Goal: Information Seeking & Learning: Learn about a topic

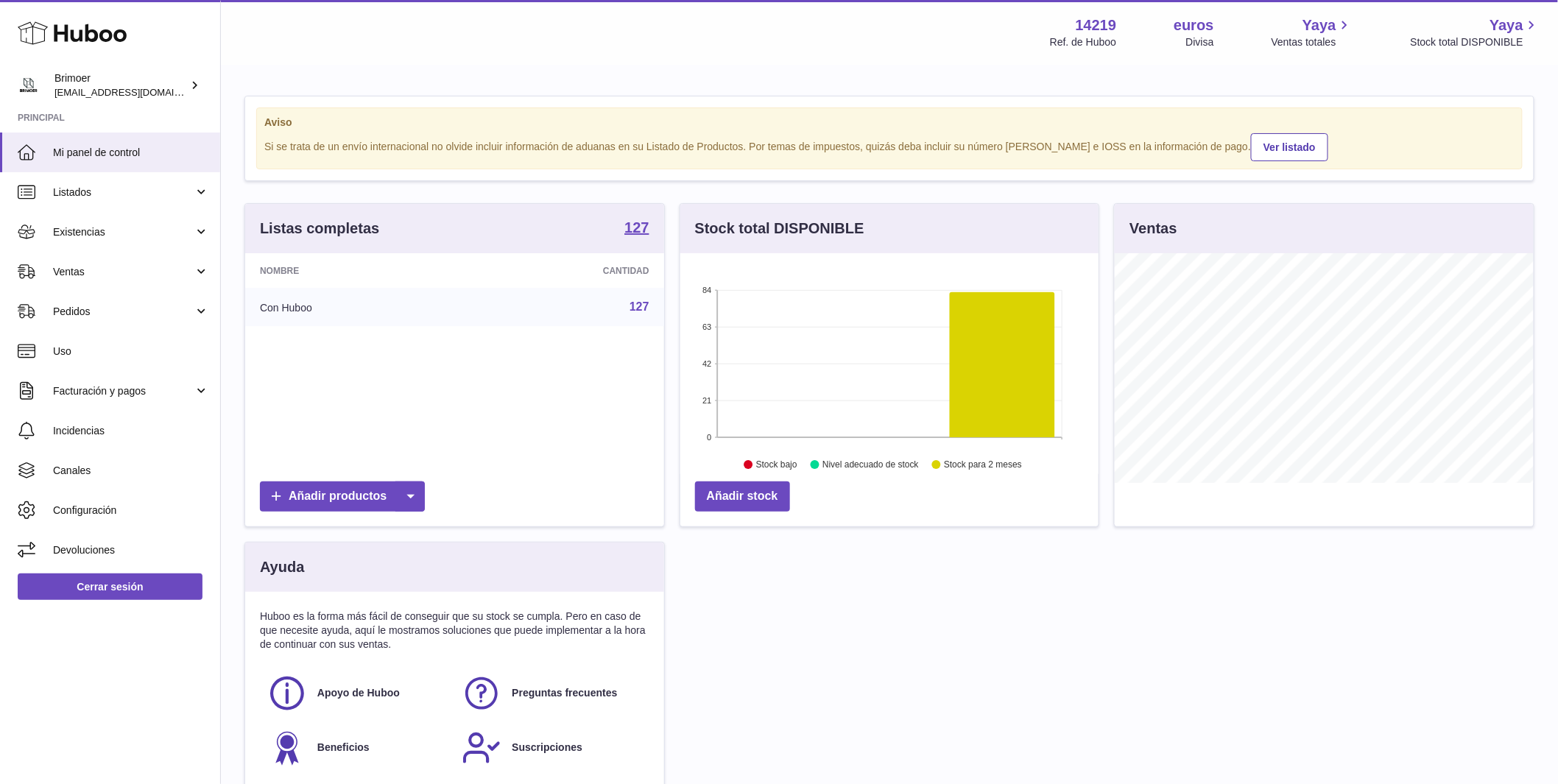
scroll to position [230, 418]
click at [199, 229] on link "Existencias" at bounding box center [110, 232] width 220 height 40
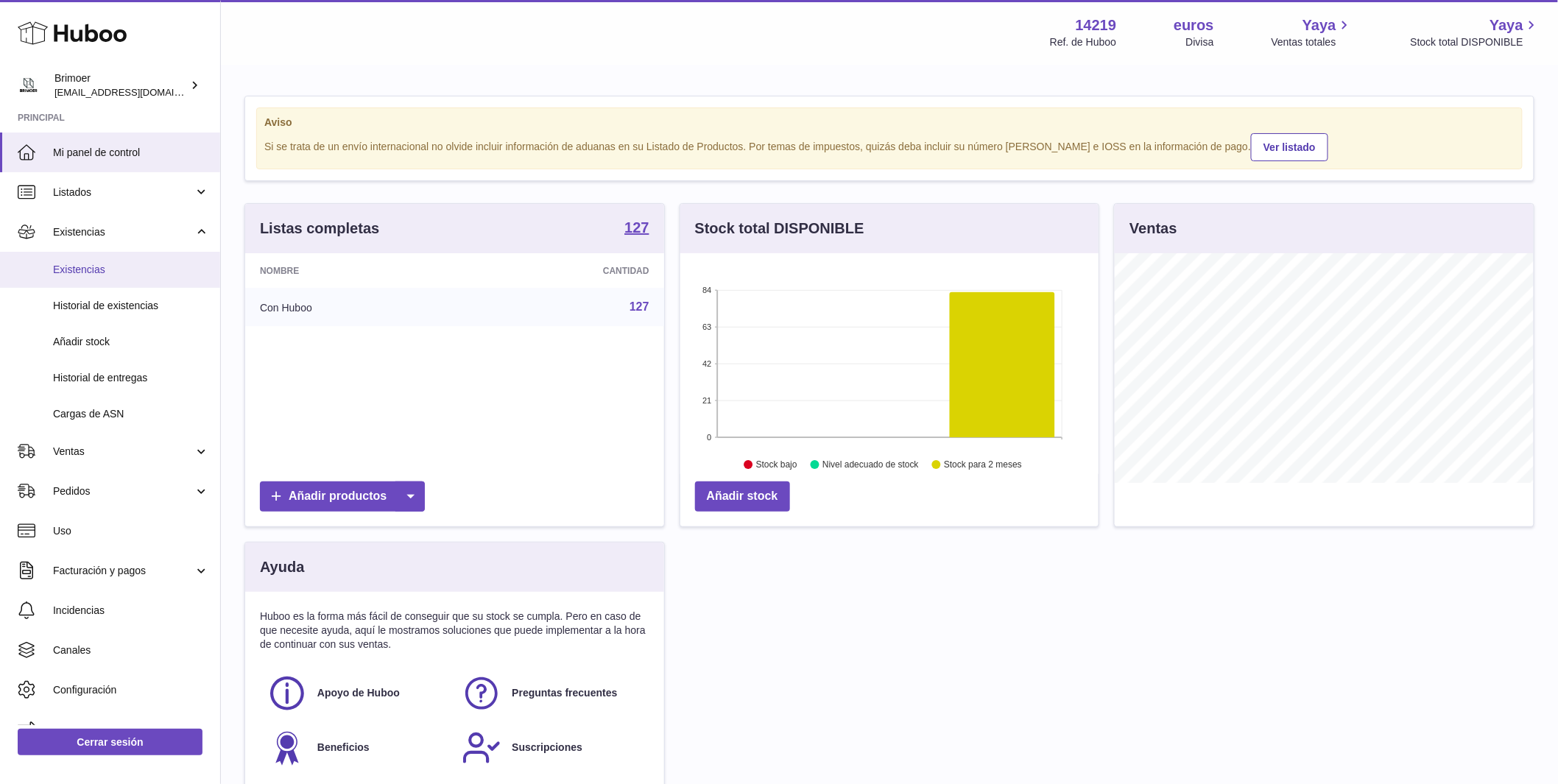
click at [127, 266] on span "Existencias" at bounding box center [131, 270] width 156 height 14
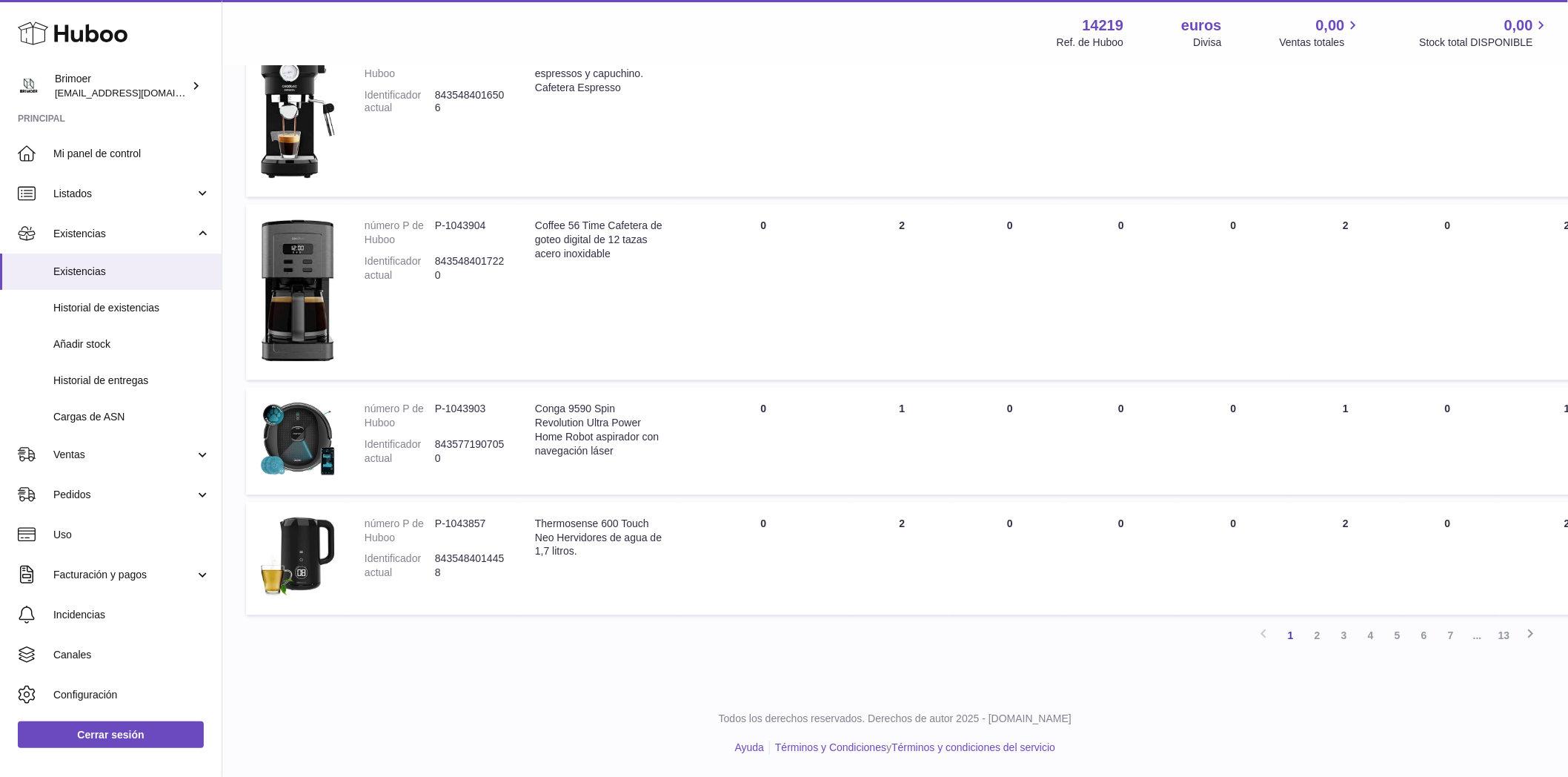
scroll to position [1097, 0]
click at [1317, 642] on font "2" at bounding box center [1317, 635] width 6 height 12
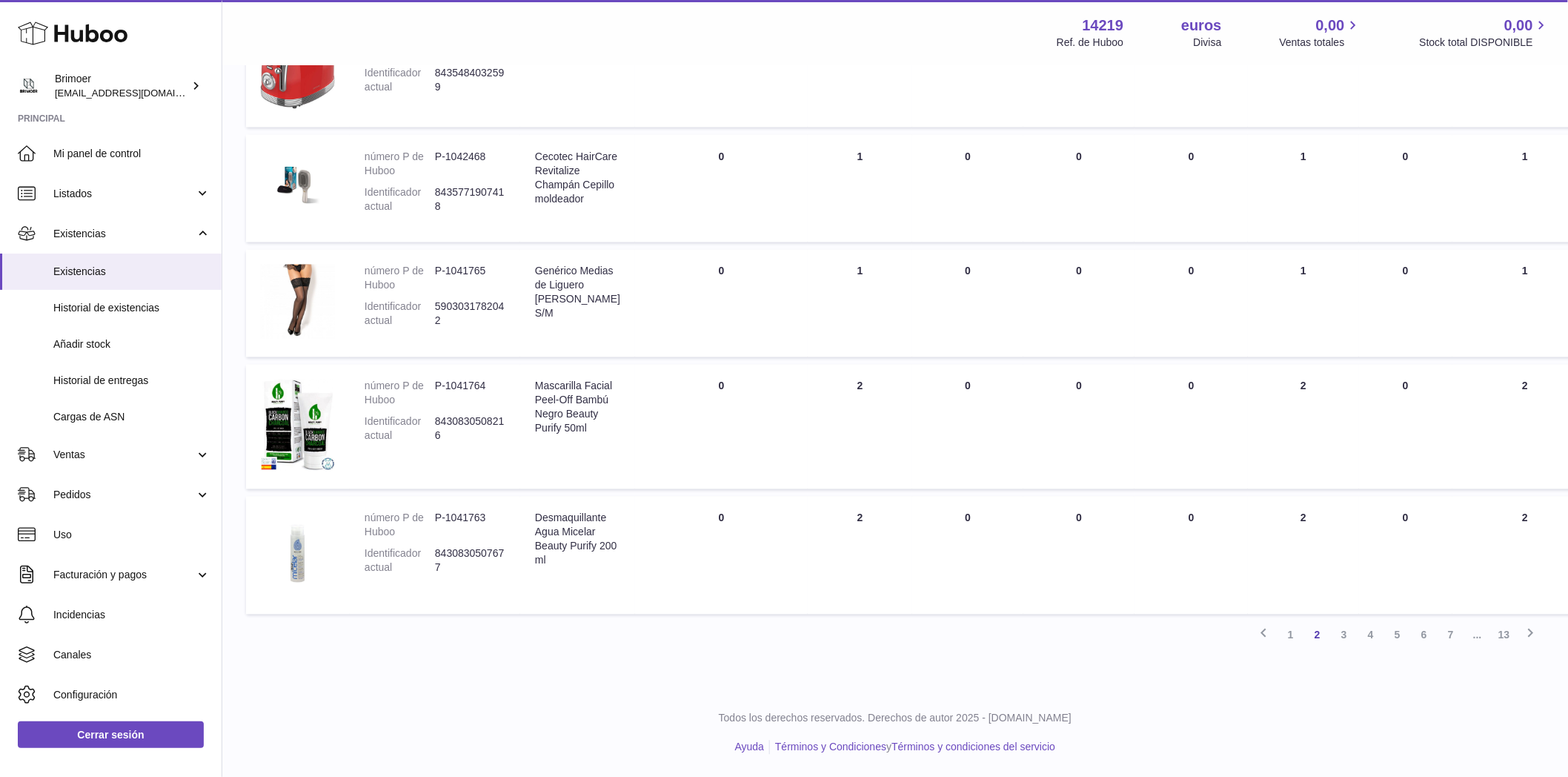
scroll to position [973, 0]
click at [1343, 636] on font "3" at bounding box center [1344, 635] width 6 height 12
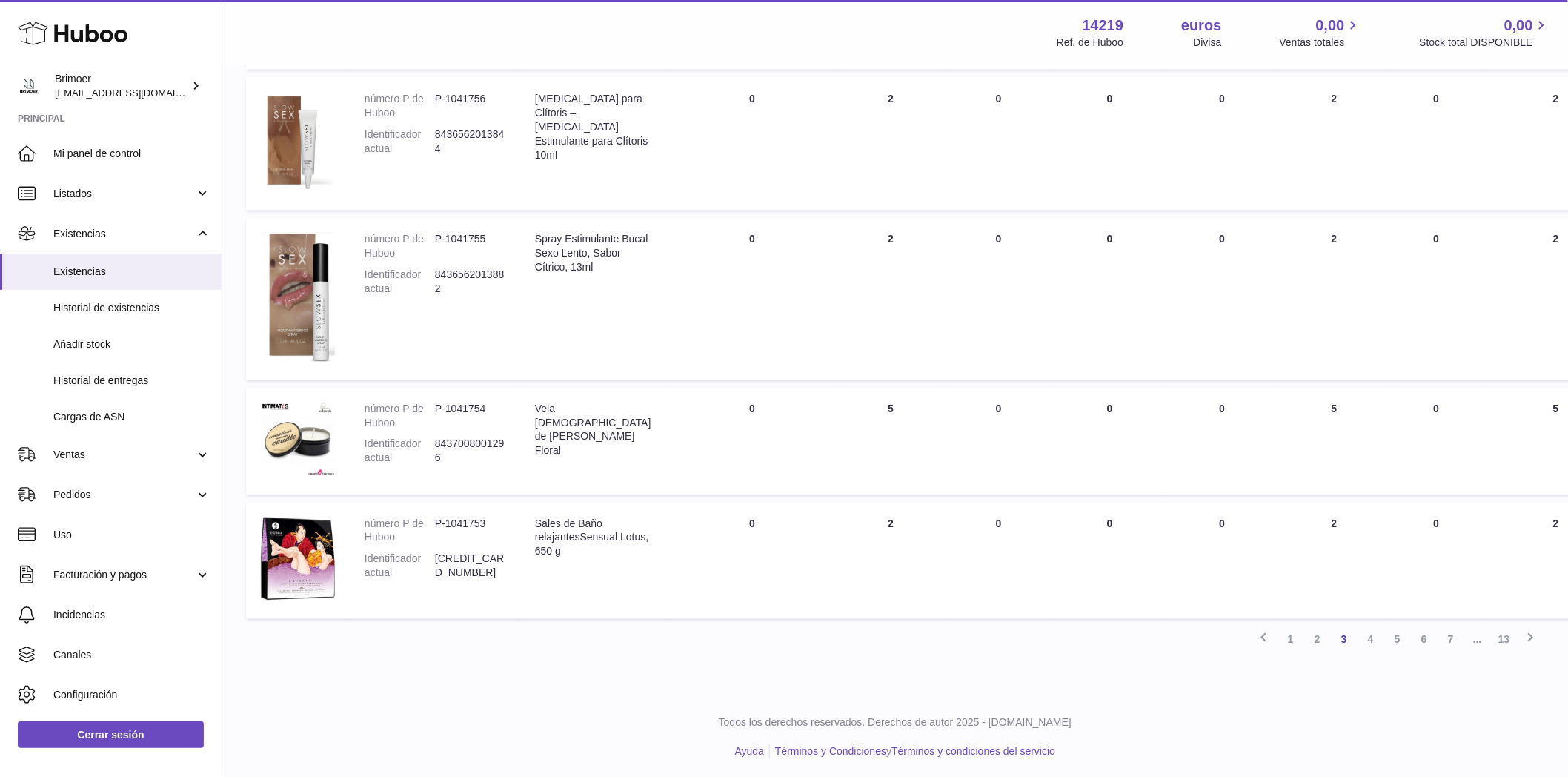
scroll to position [988, 0]
click at [1371, 637] on font "4" at bounding box center [1371, 639] width 6 height 12
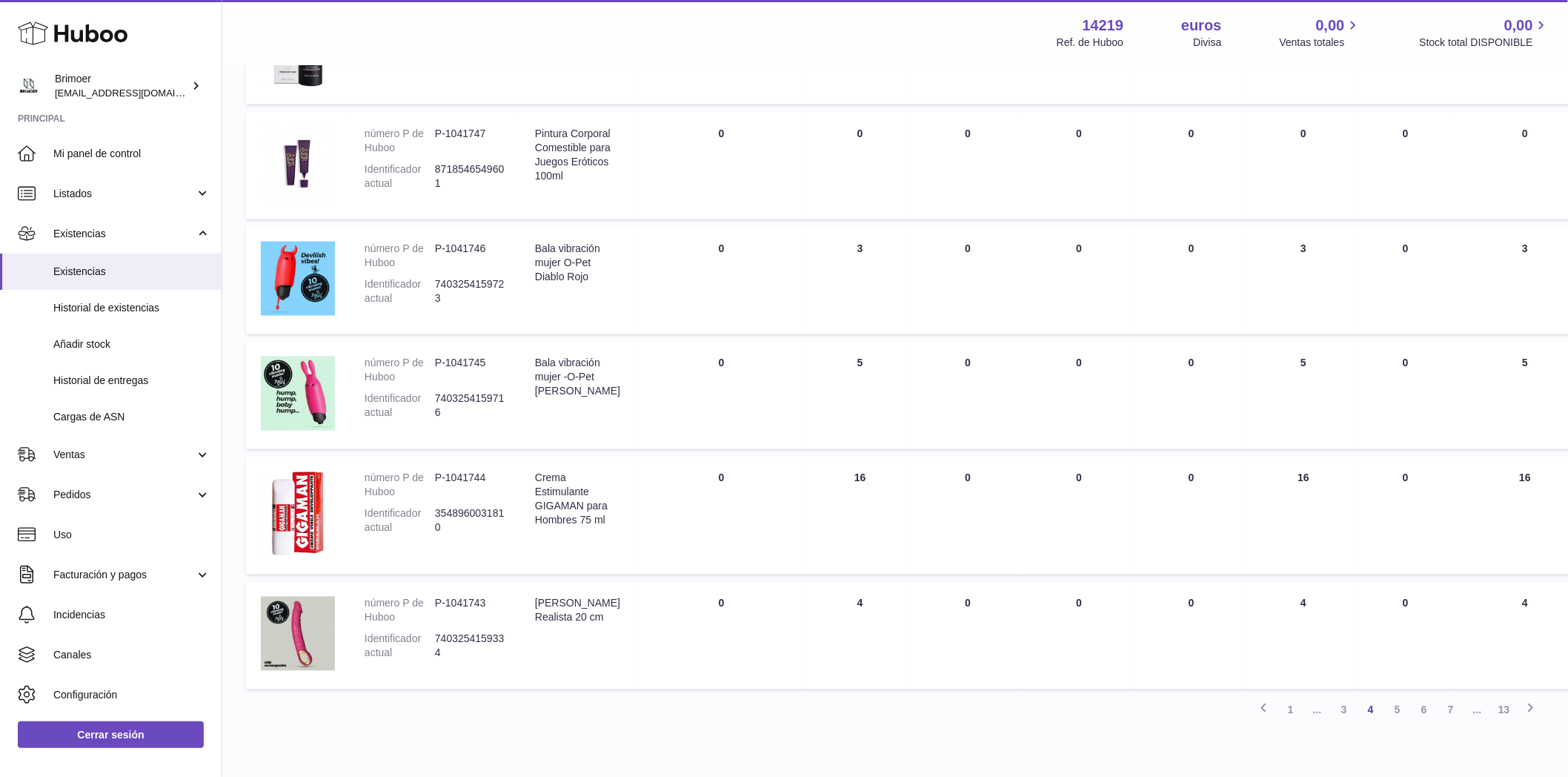
scroll to position [909, 0]
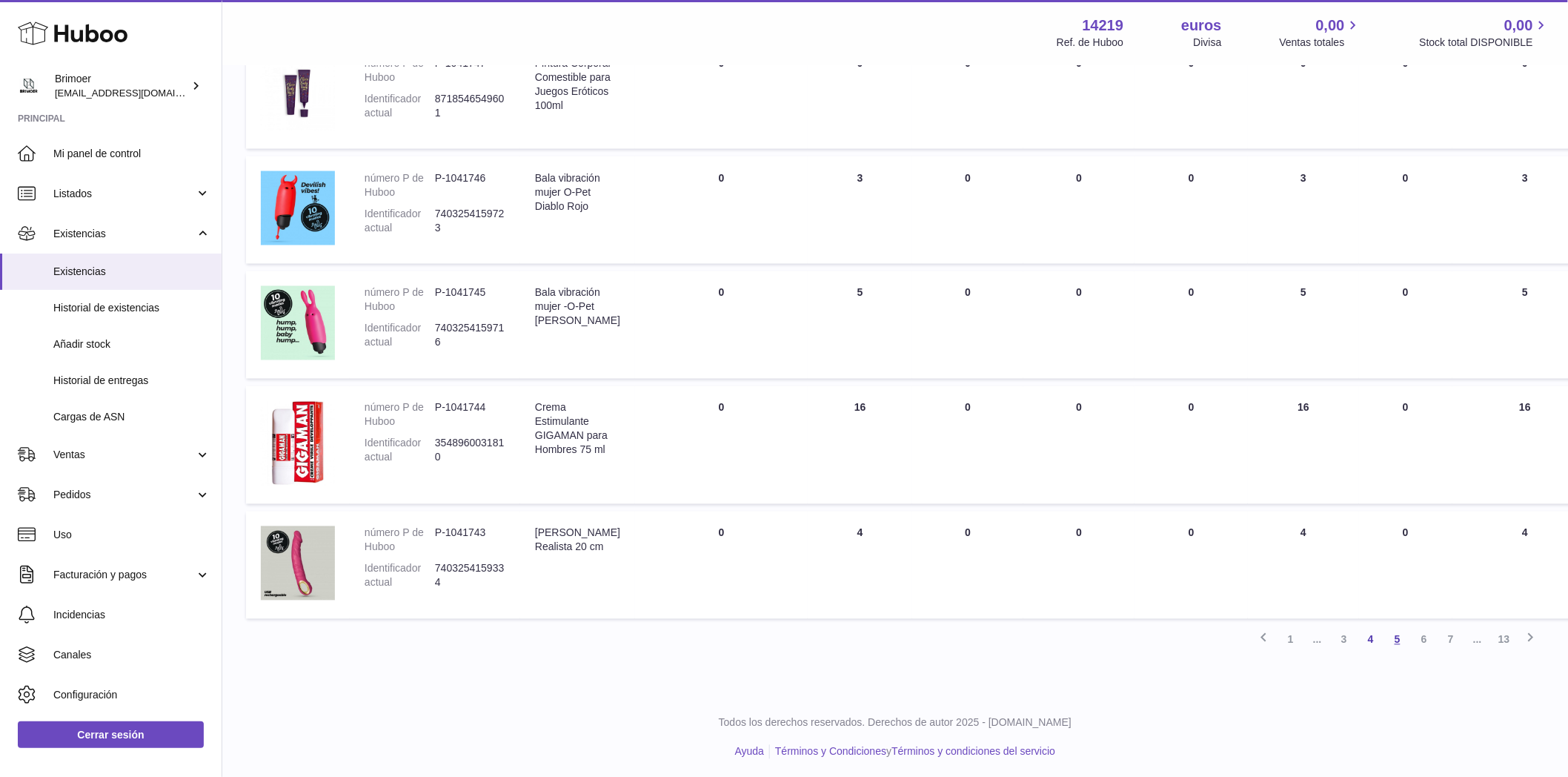
click at [1392, 634] on link "5" at bounding box center [1397, 640] width 27 height 27
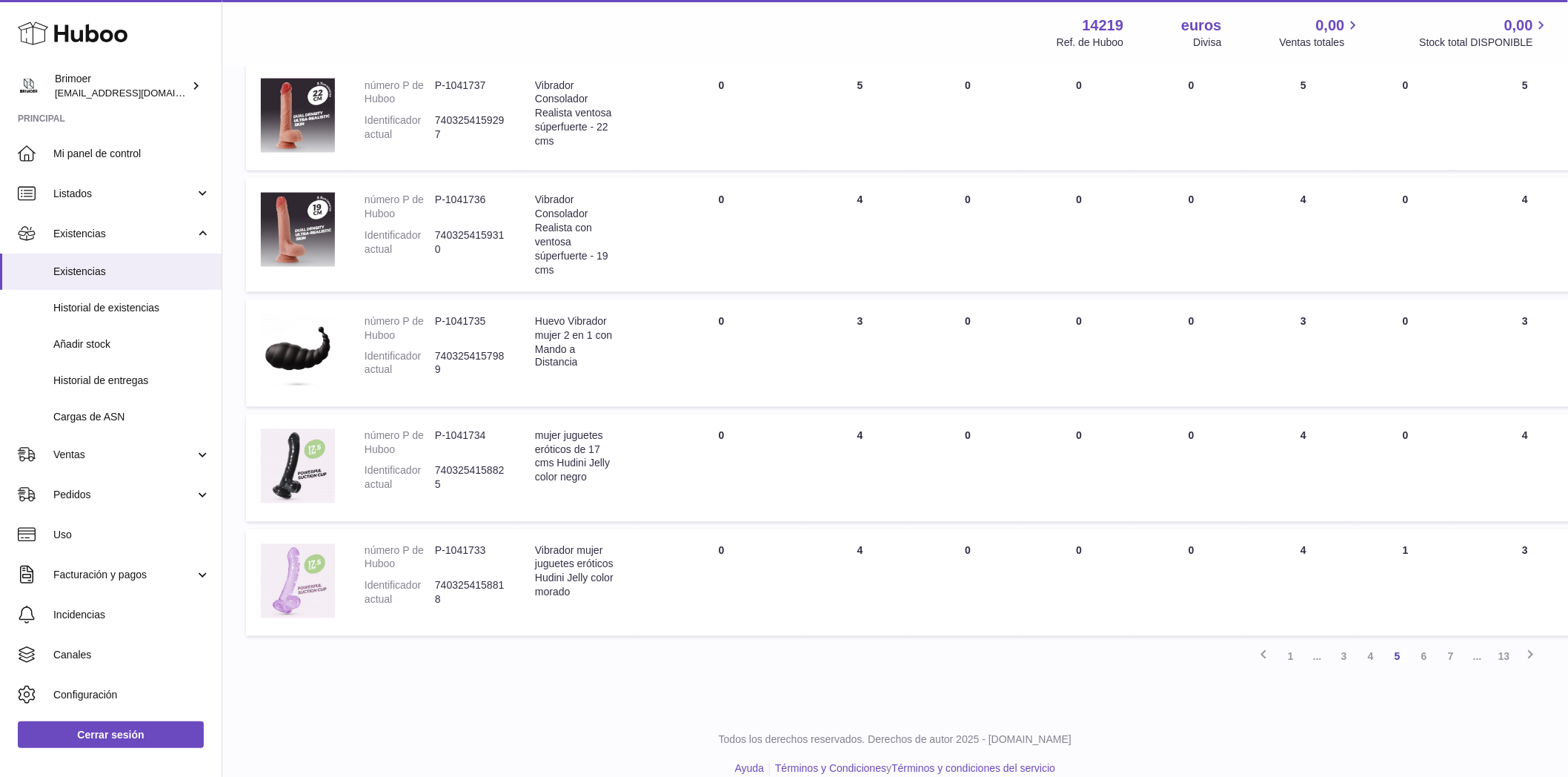
scroll to position [839, 0]
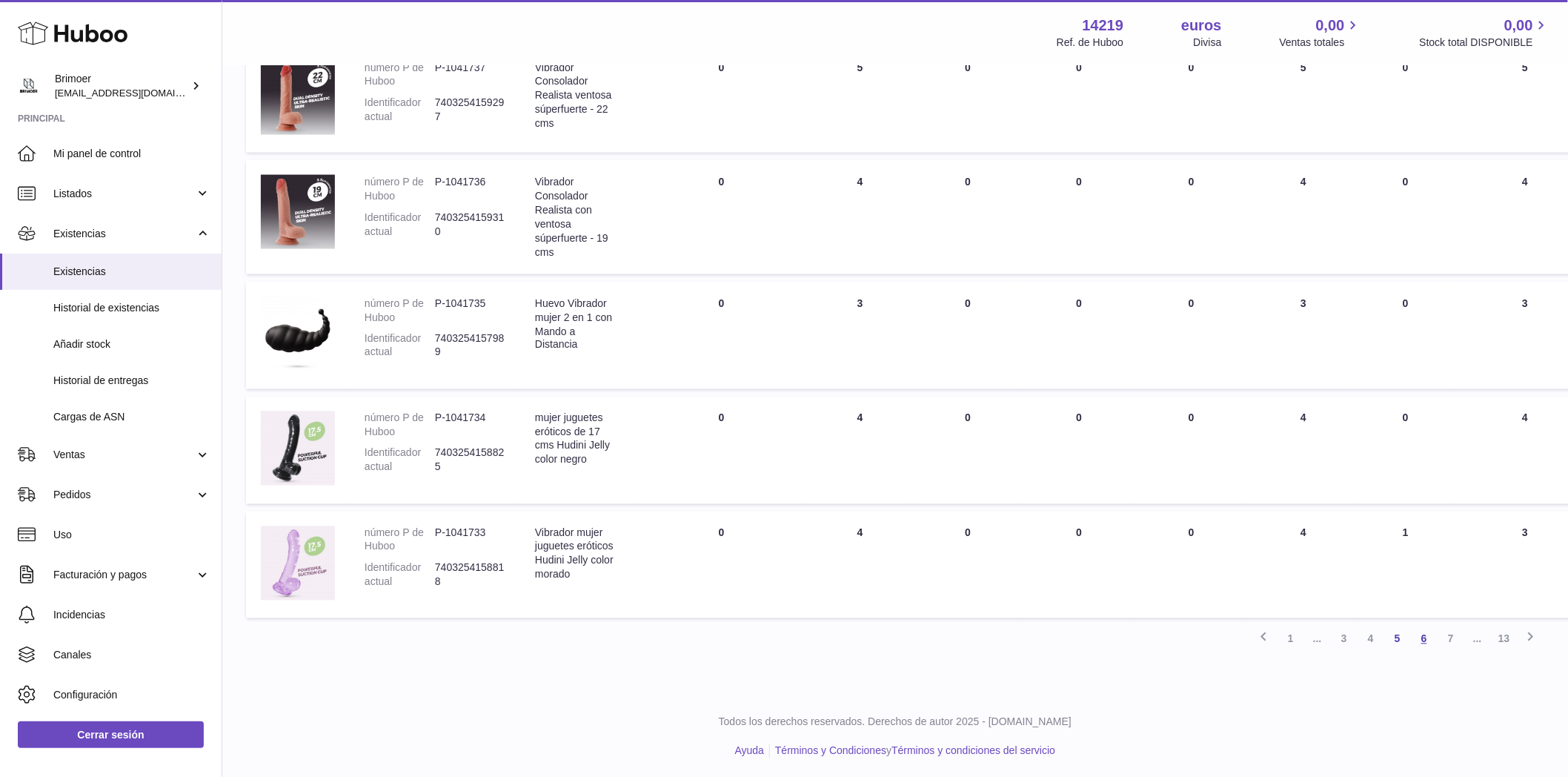
click at [1421, 641] on link "6" at bounding box center [1424, 639] width 27 height 27
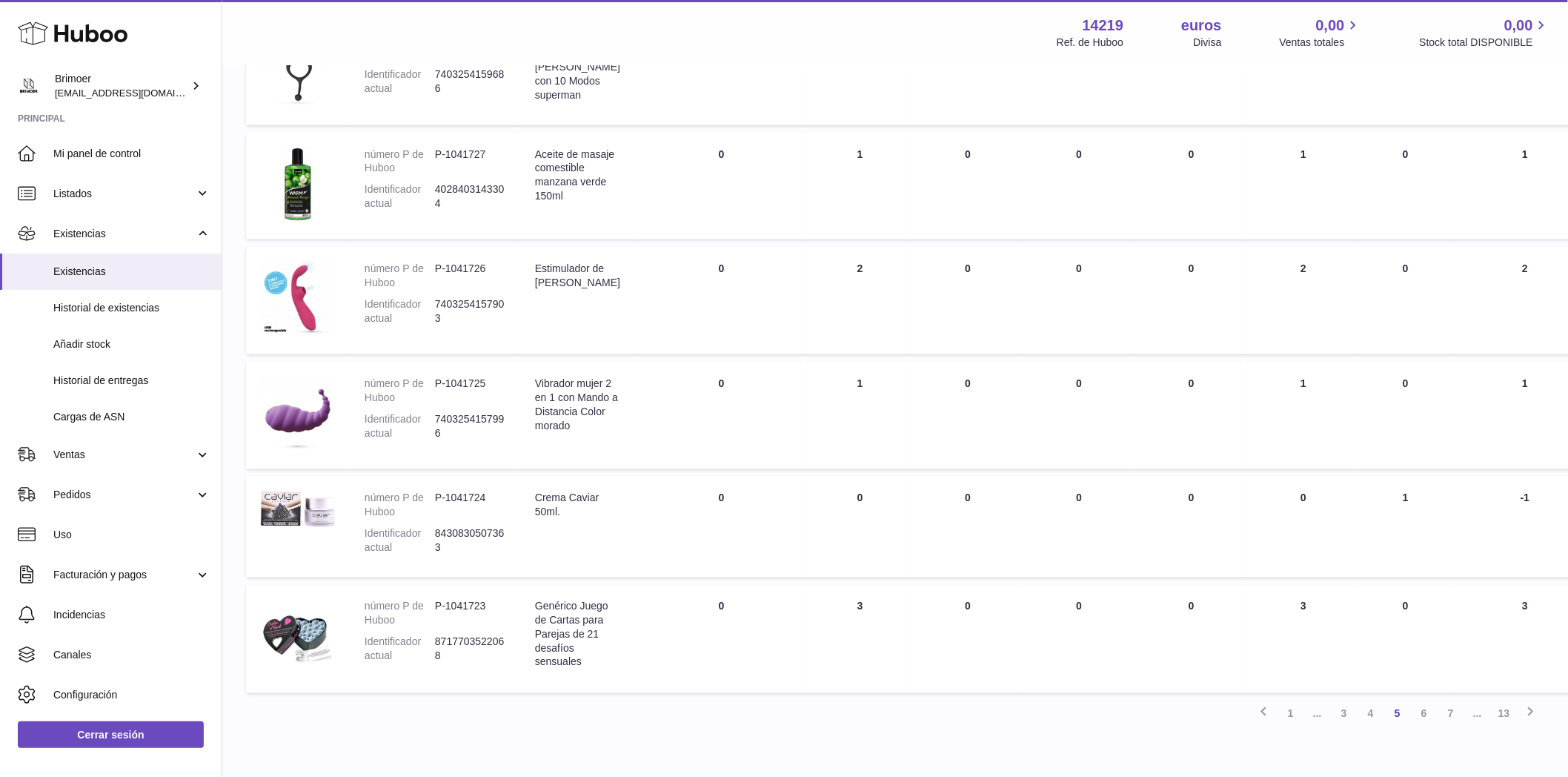
scroll to position [749, 0]
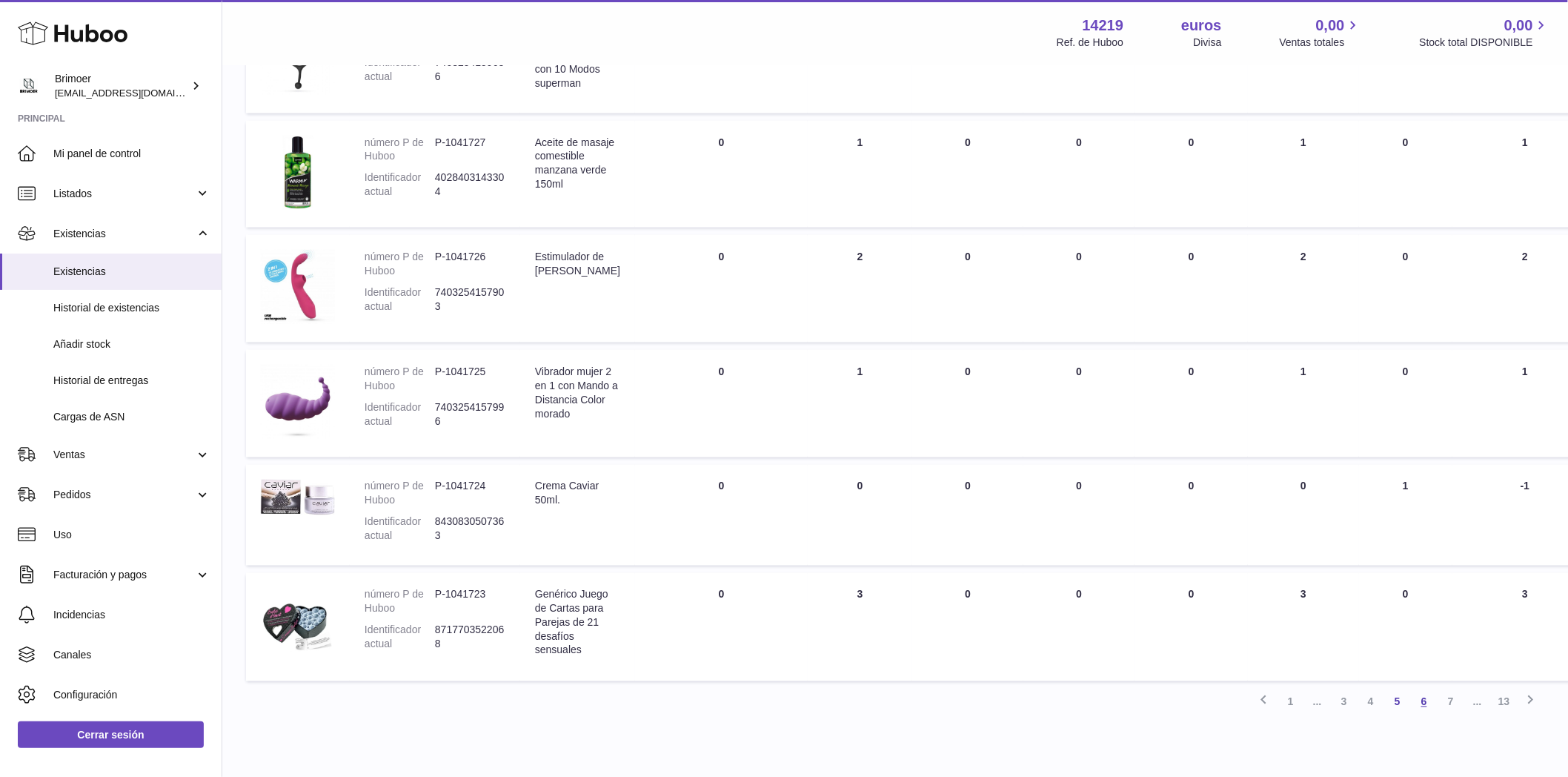
click at [1422, 698] on font "6" at bounding box center [1424, 702] width 6 height 12
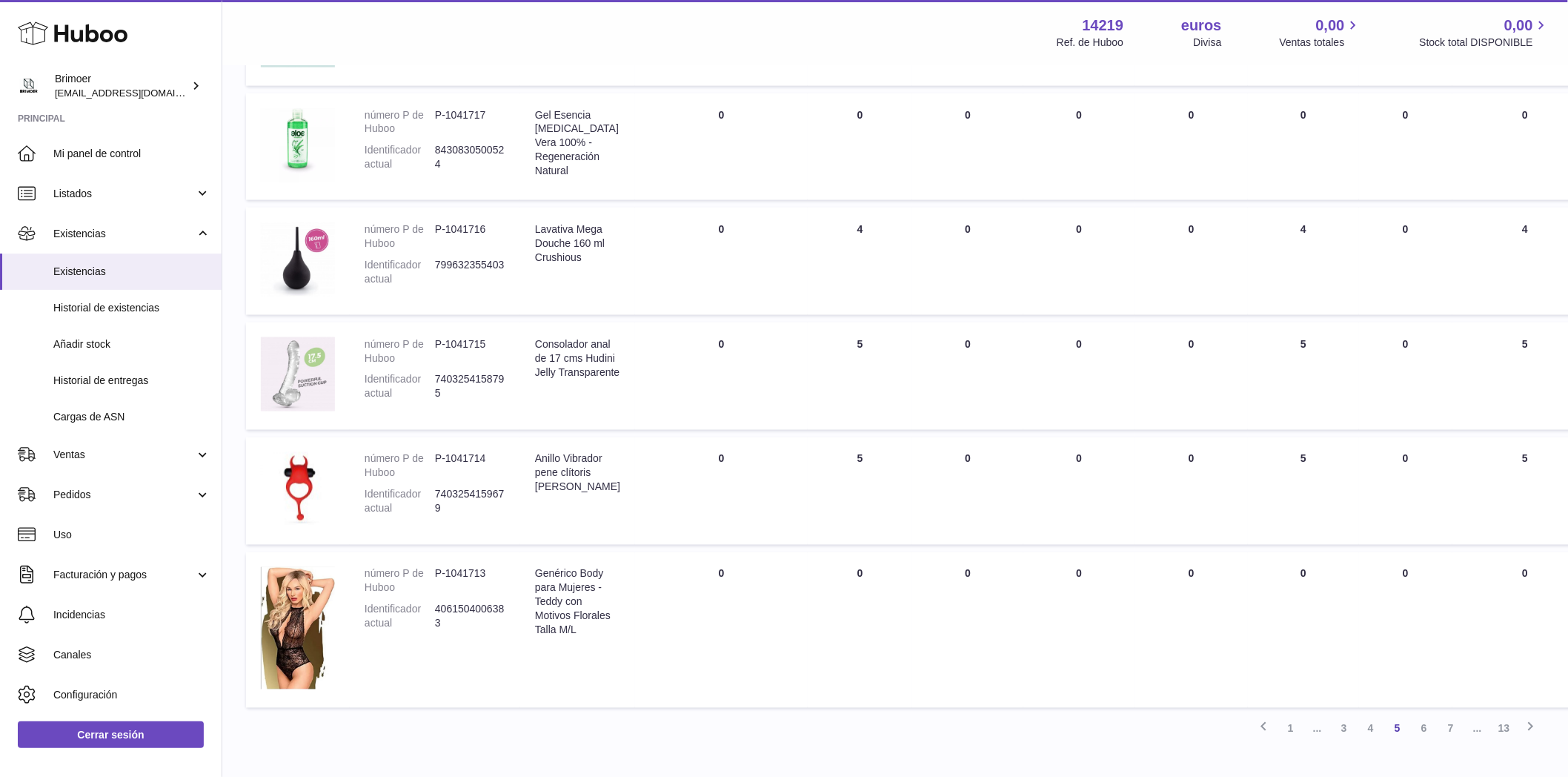
scroll to position [798, 0]
click at [1423, 719] on font "6" at bounding box center [1424, 725] width 6 height 12
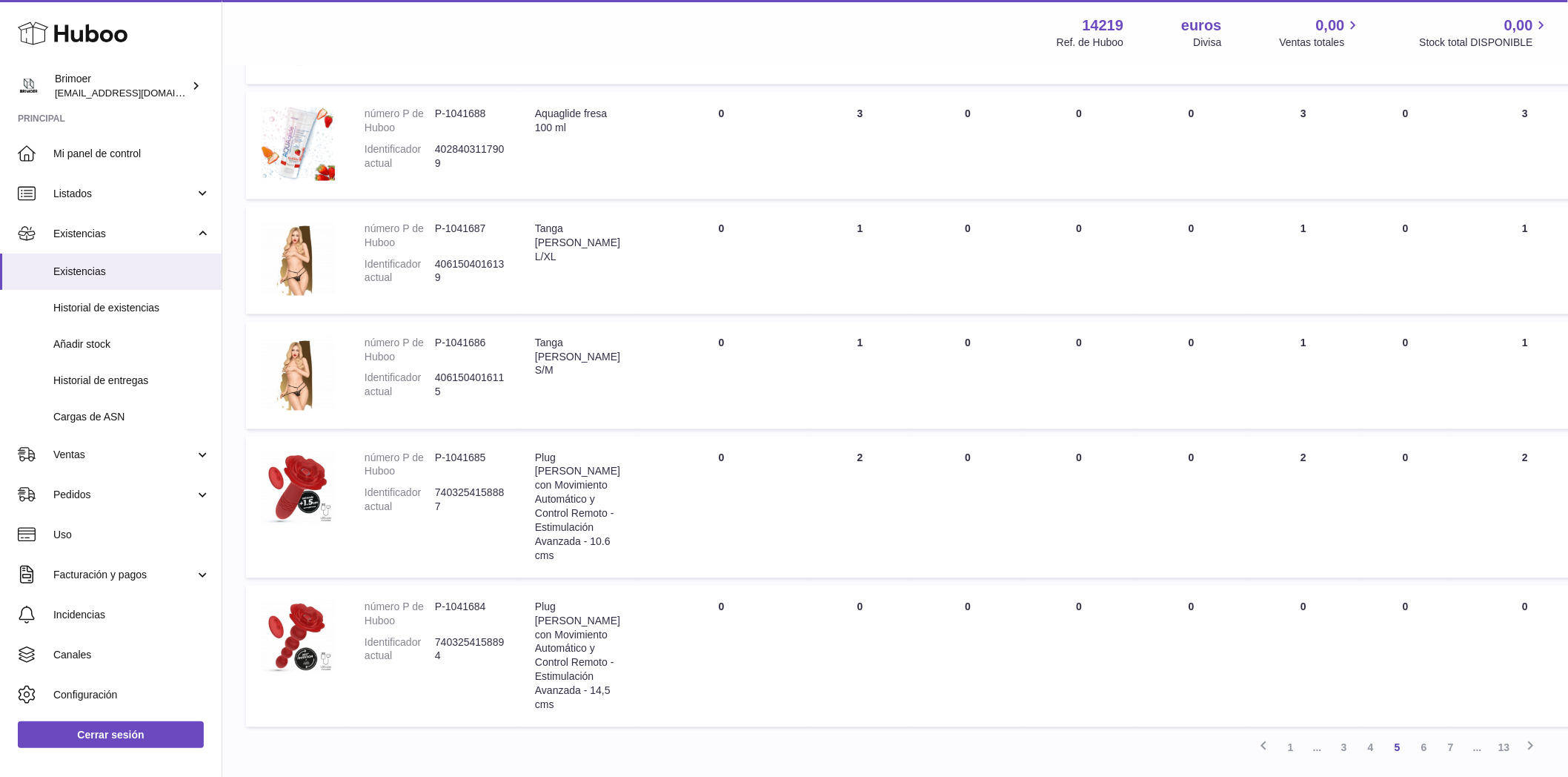
scroll to position [981, 0]
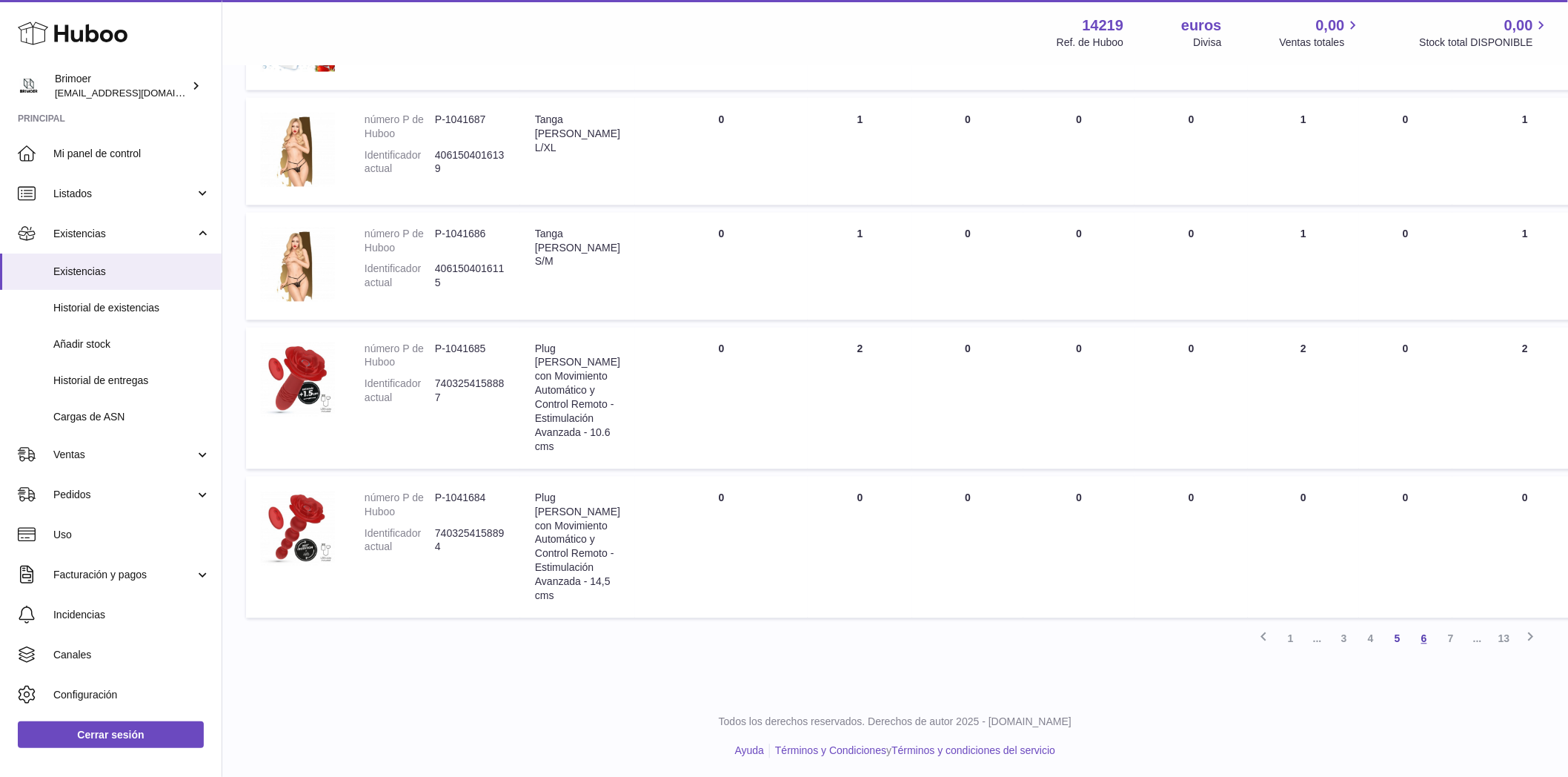
click at [1425, 639] on font "6" at bounding box center [1424, 639] width 6 height 12
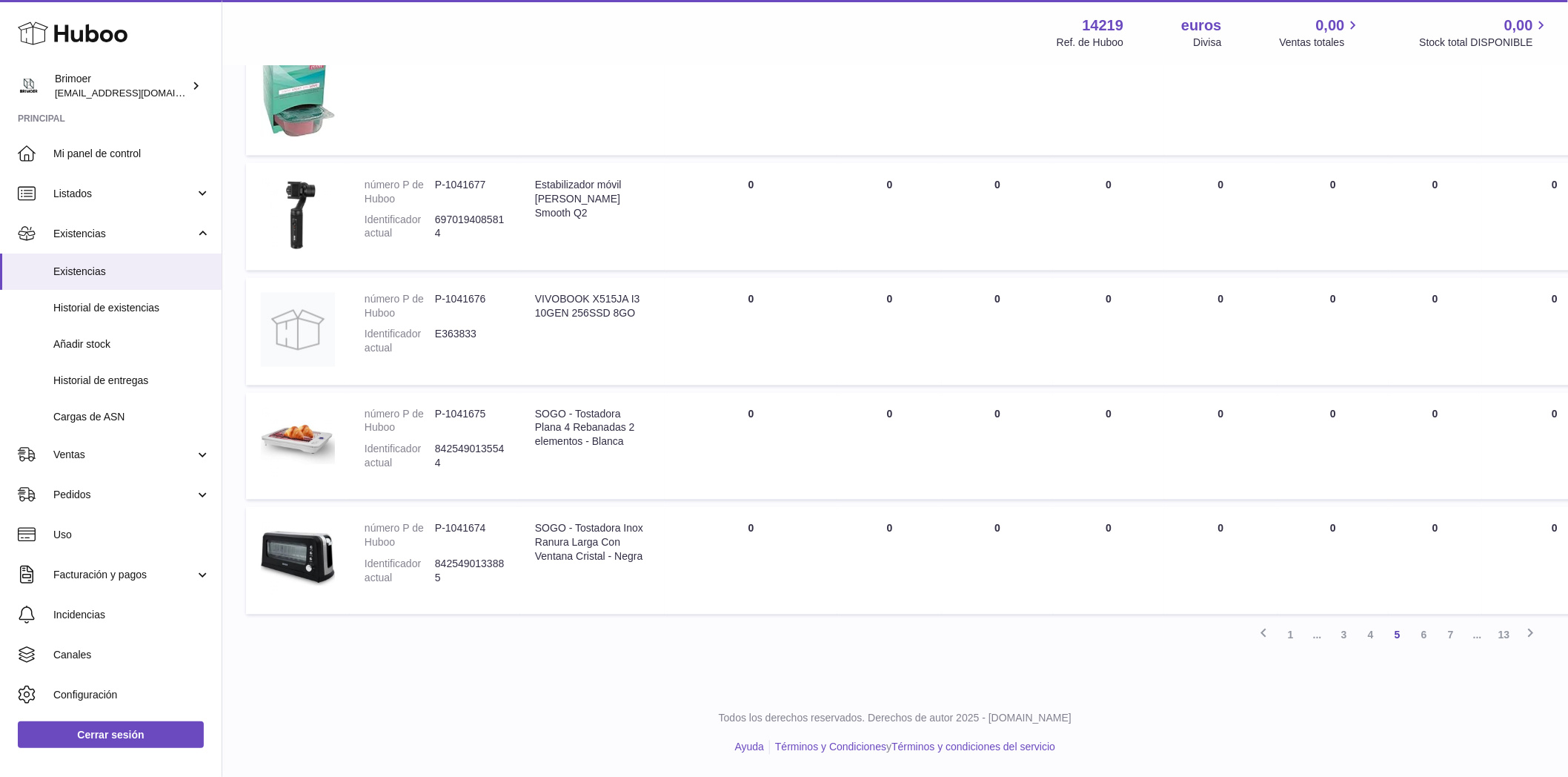
scroll to position [1056, 0]
click at [1425, 641] on font "6" at bounding box center [1424, 635] width 6 height 12
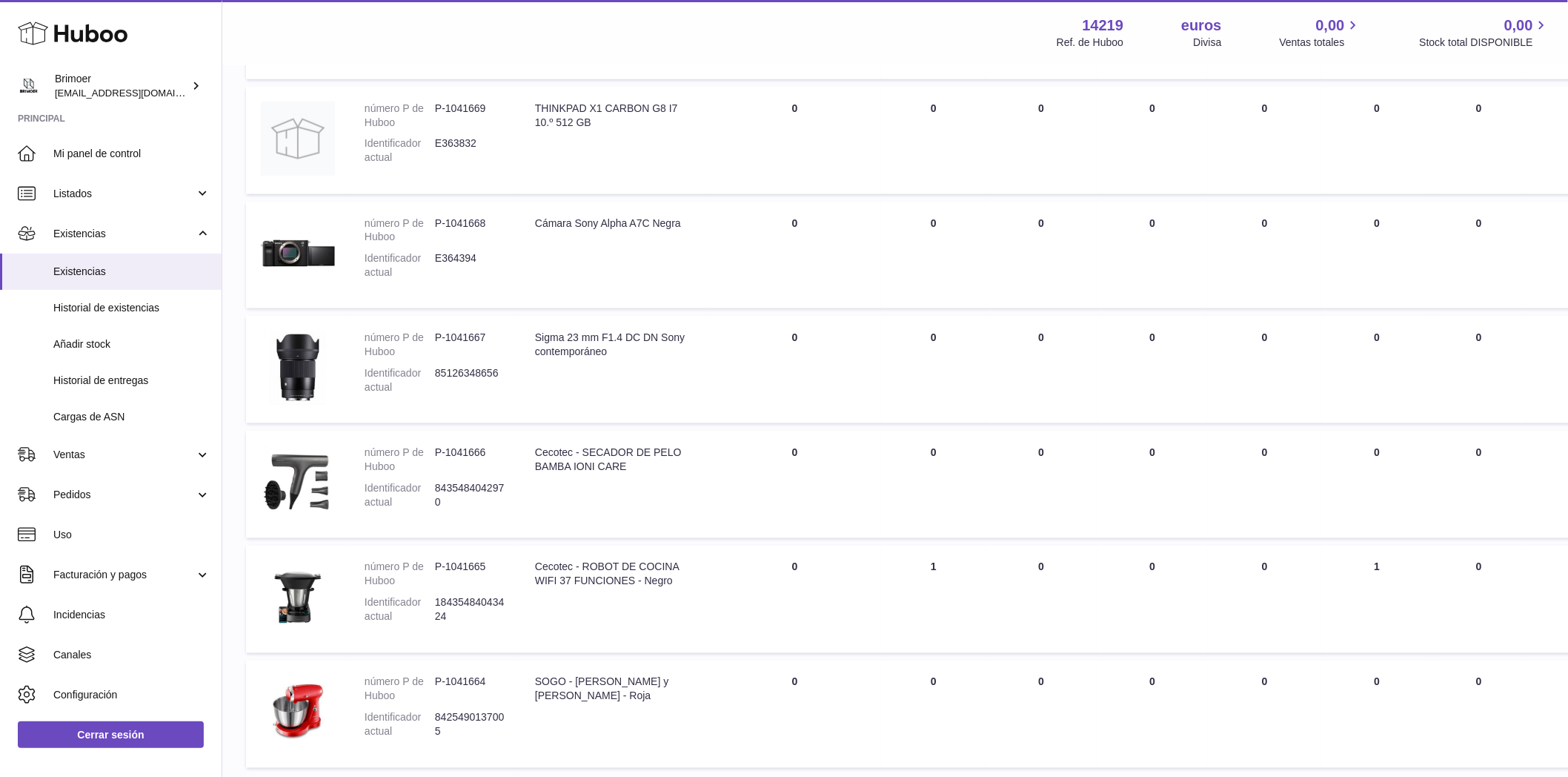
scroll to position [716, 0]
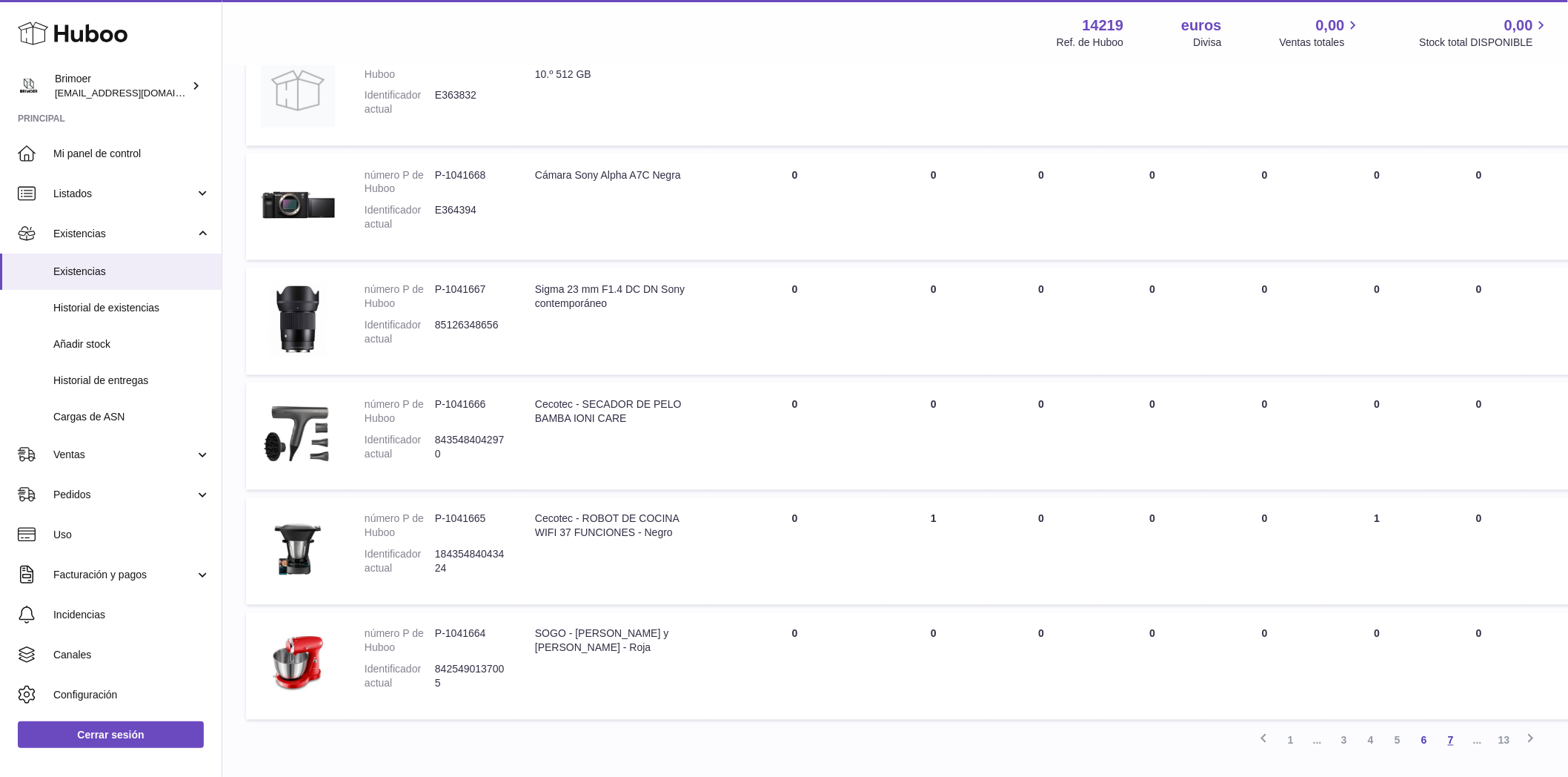
click at [1450, 738] on font "7" at bounding box center [1451, 740] width 6 height 12
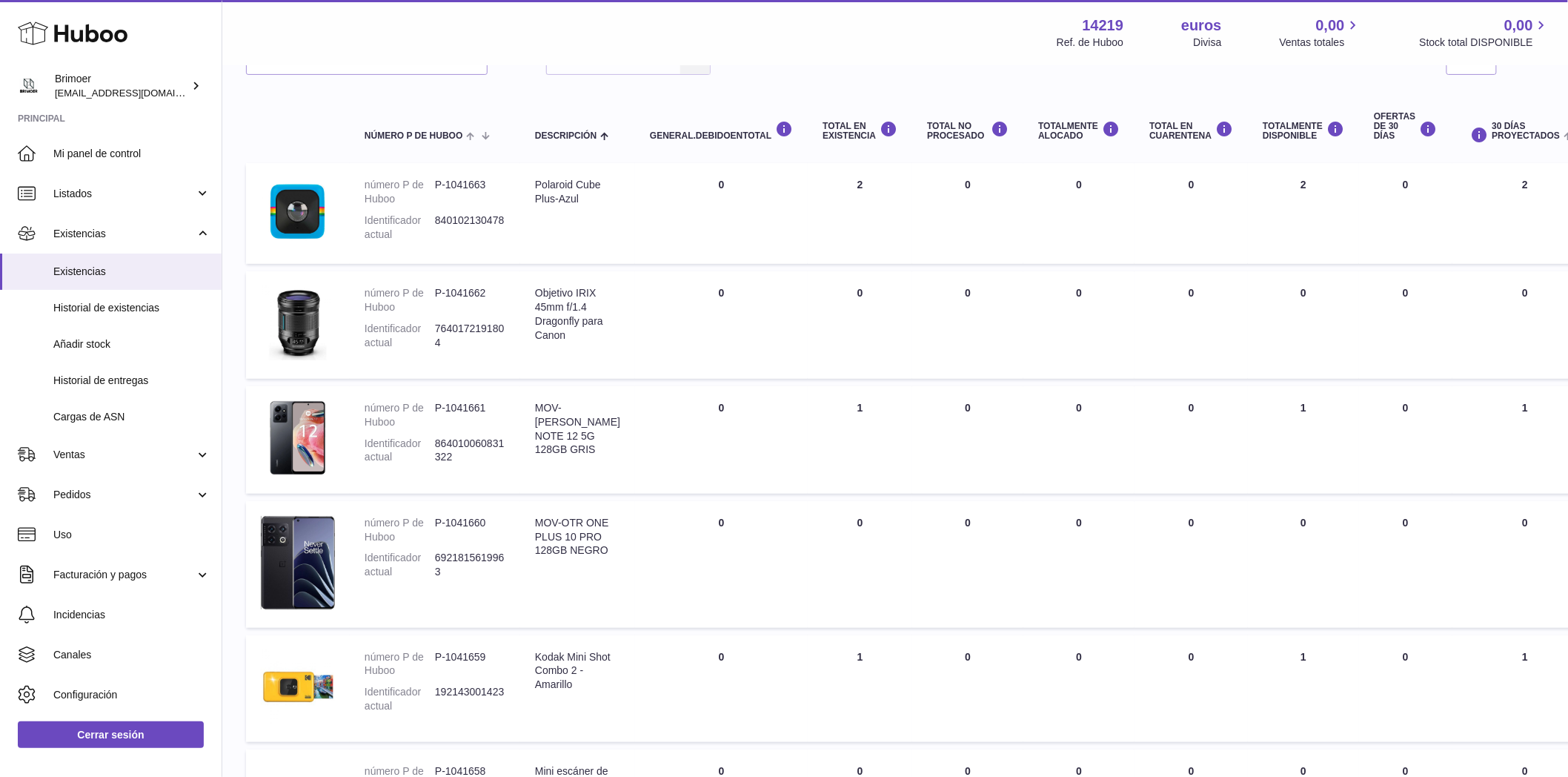
scroll to position [137, 0]
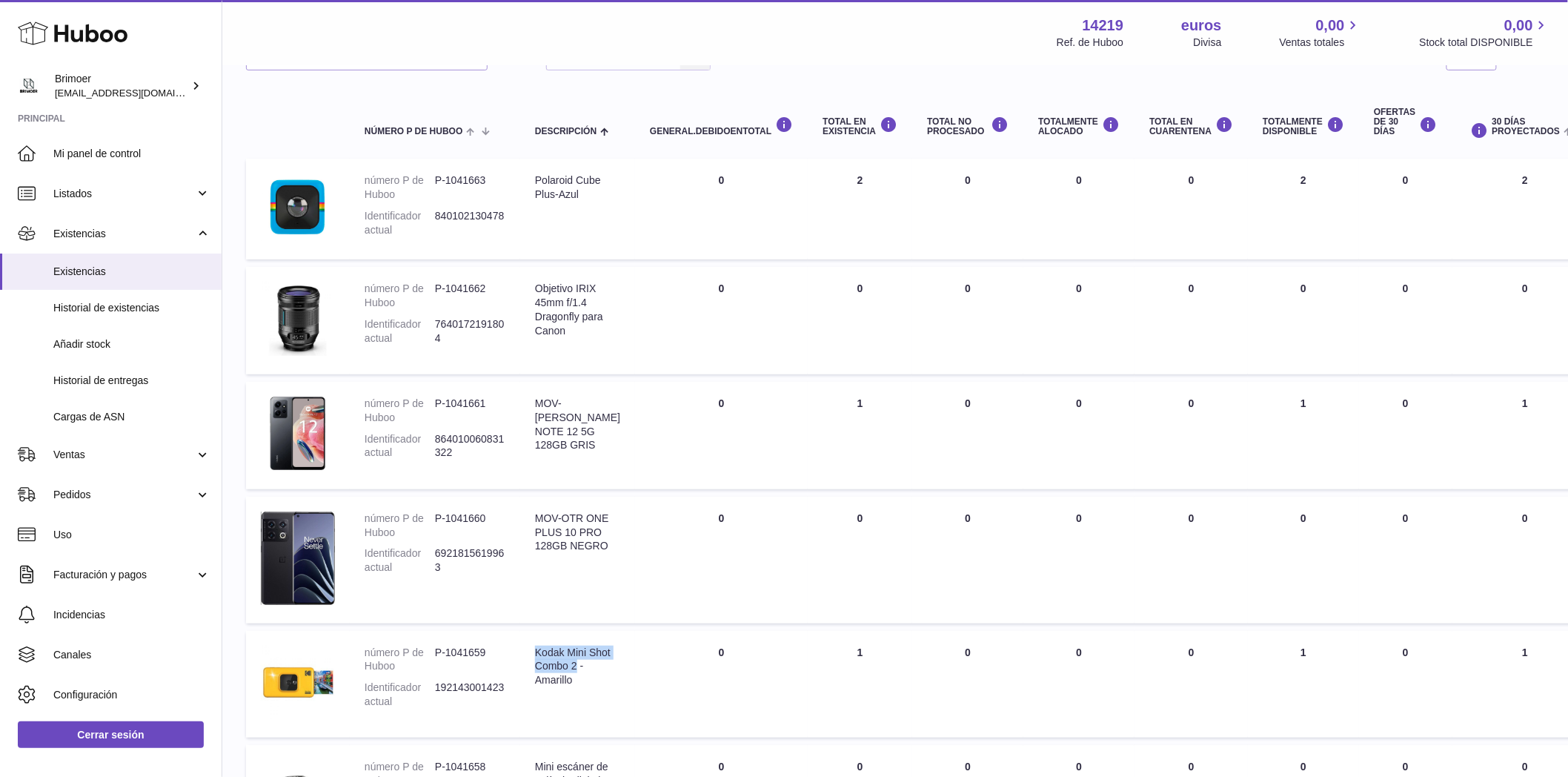
drag, startPoint x: 532, startPoint y: 654, endPoint x: 594, endPoint y: 666, distance: 63.2
click at [600, 670] on td "Descripción Kodak Mini Shot Combo 2 - Amarillo" at bounding box center [578, 684] width 115 height 107
copy font "Kodak Mini Shot Combo 2"
click at [321, 677] on img at bounding box center [297, 682] width 74 height 74
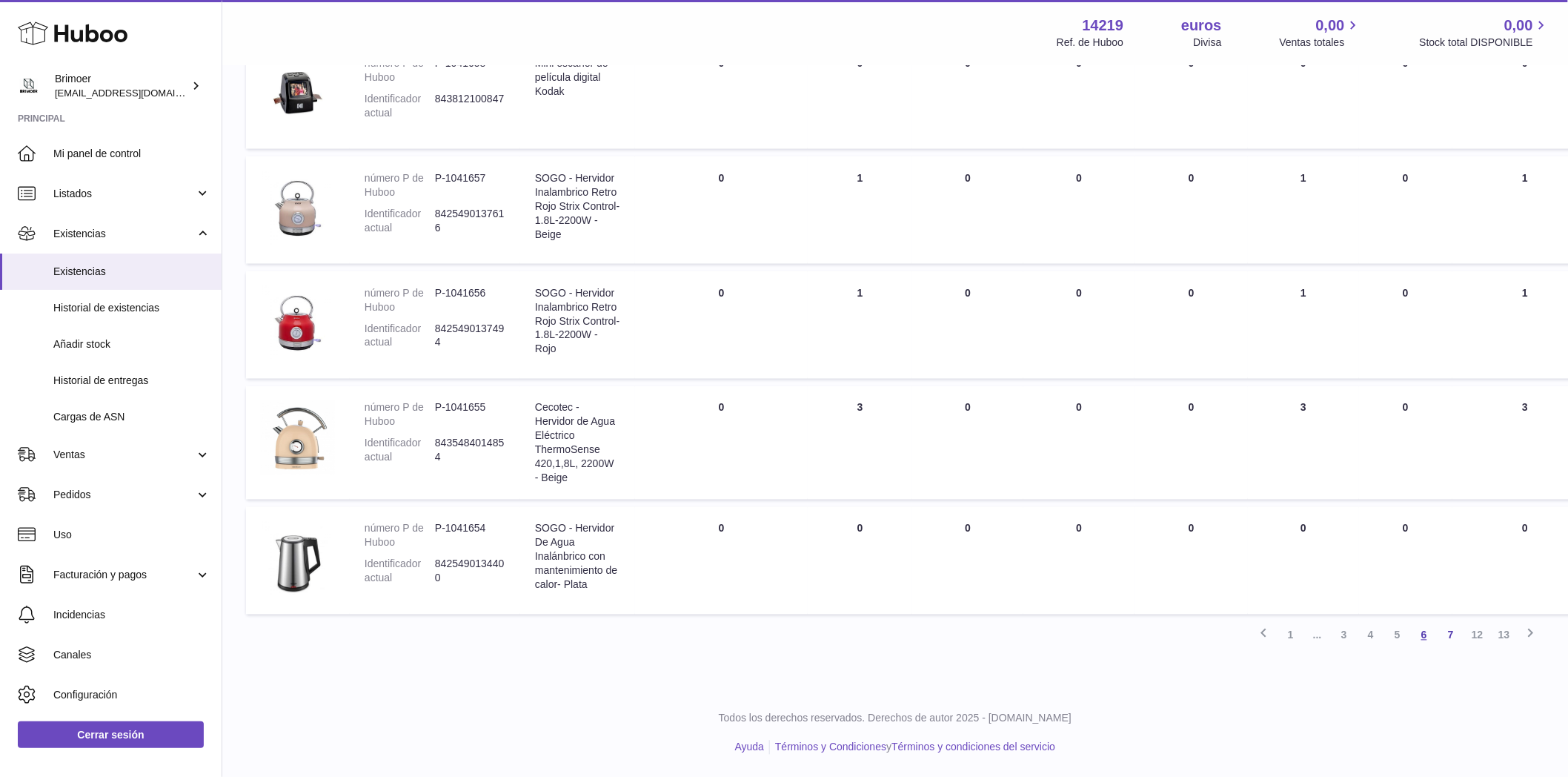
scroll to position [856, 0]
click at [1477, 636] on font "12" at bounding box center [1477, 635] width 12 height 12
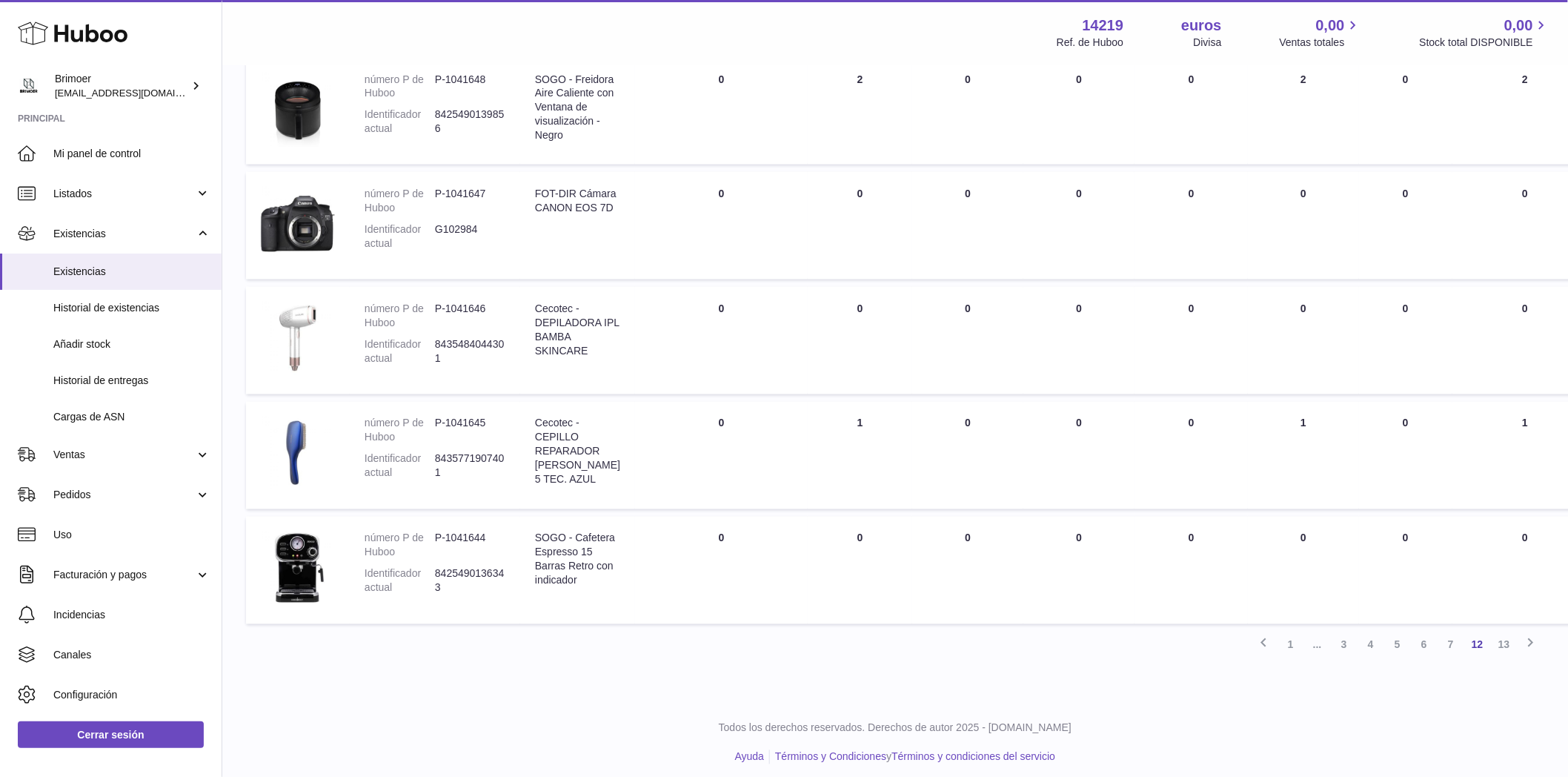
scroll to position [785, 0]
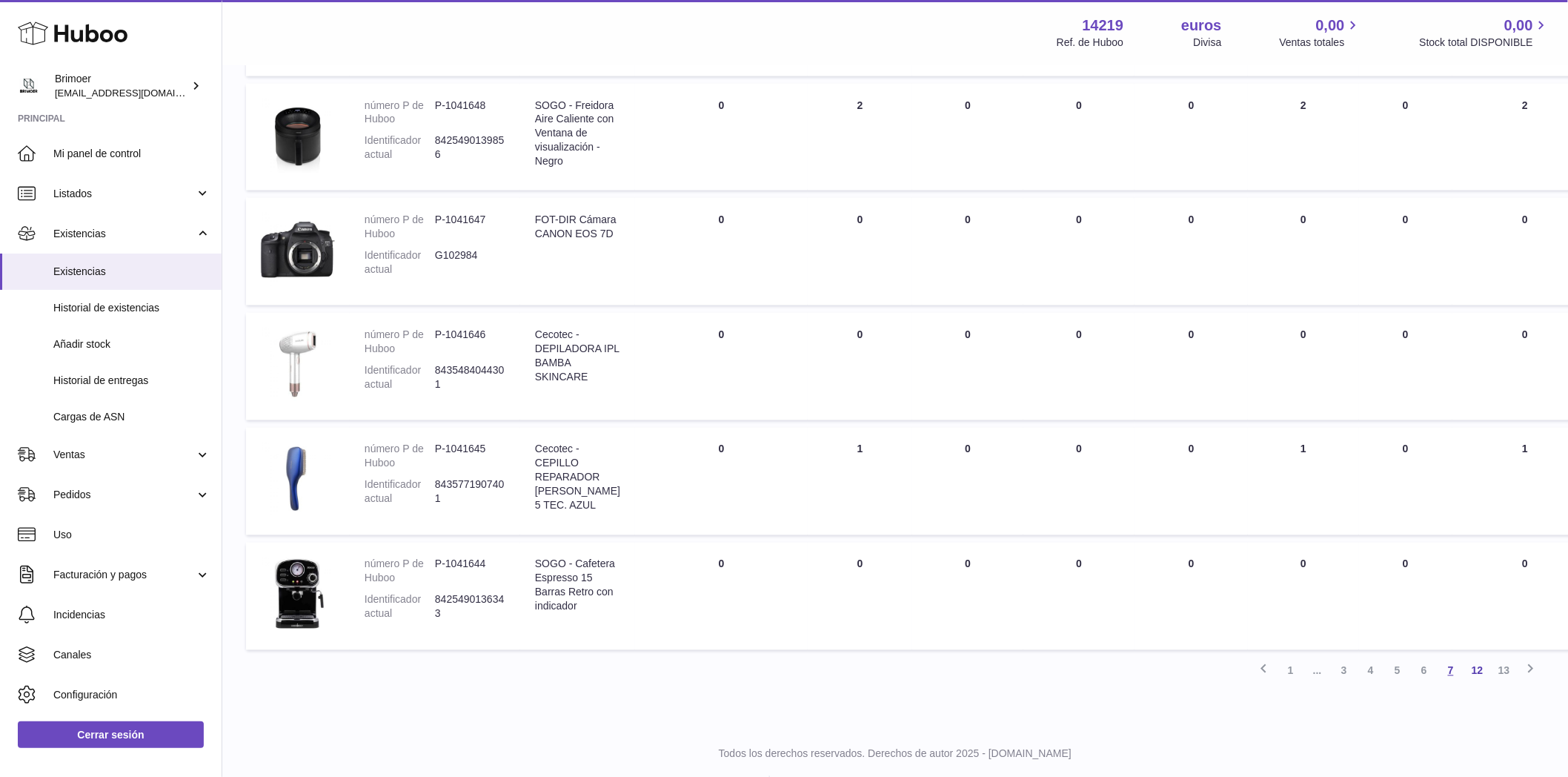
click at [1446, 684] on link "7" at bounding box center [1451, 670] width 27 height 27
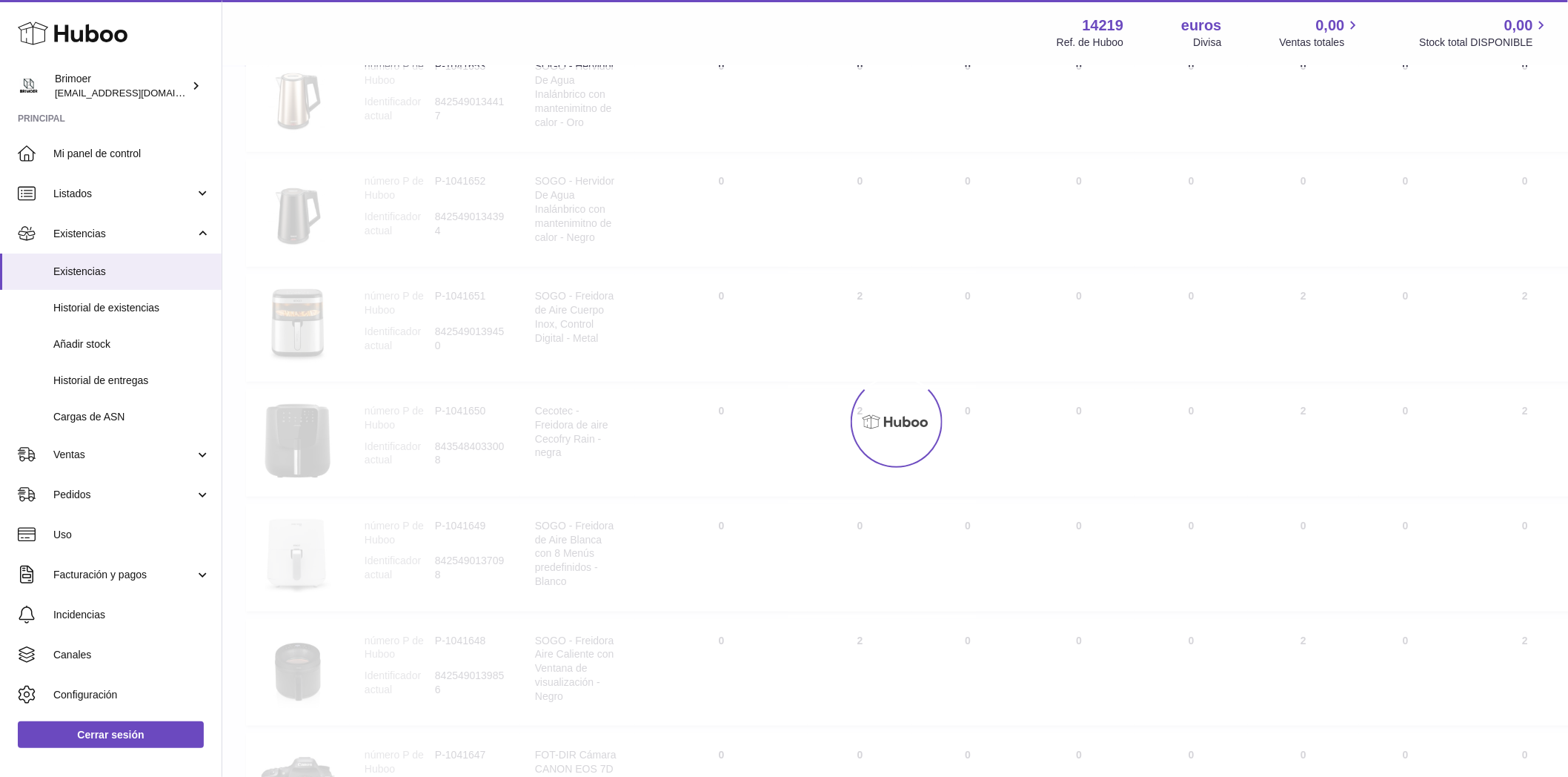
scroll to position [67, 0]
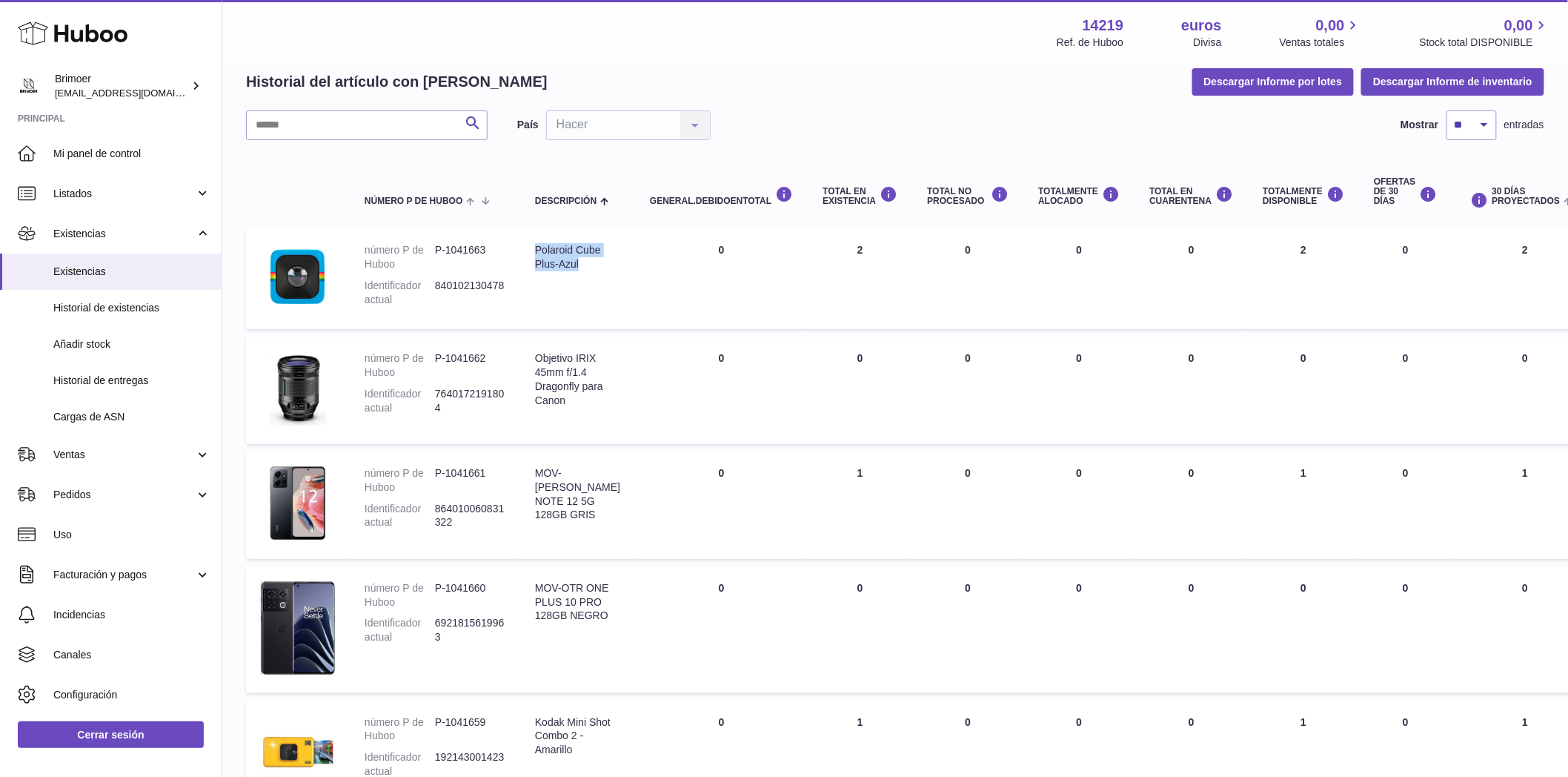
drag, startPoint x: 533, startPoint y: 252, endPoint x: 585, endPoint y: 269, distance: 54.7
click at [585, 269] on td "Descripción Polaroid Cube Plus-Azul" at bounding box center [578, 278] width 115 height 101
copy font "Polaroid Cube Plus-Azul"
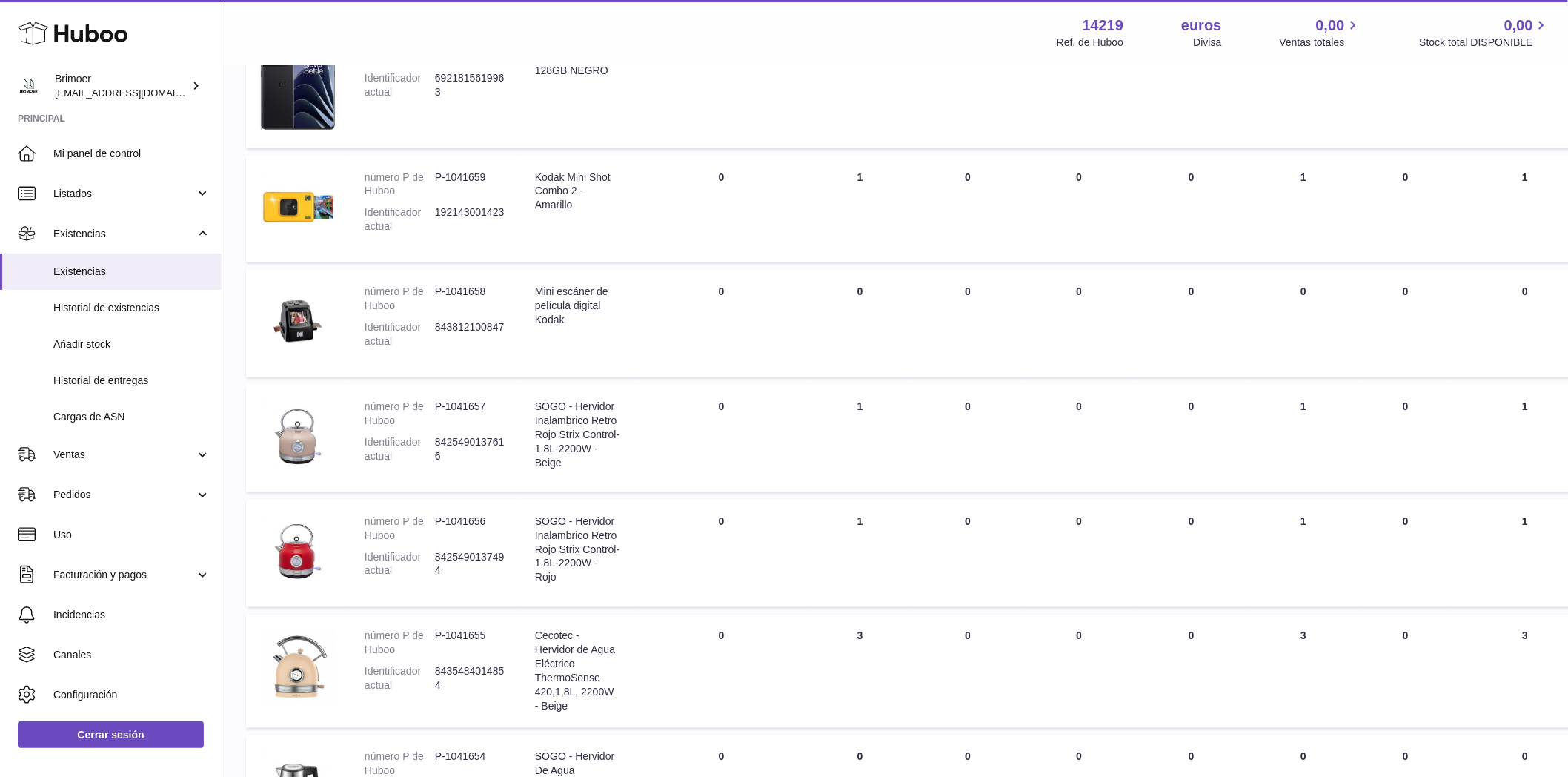
scroll to position [856, 0]
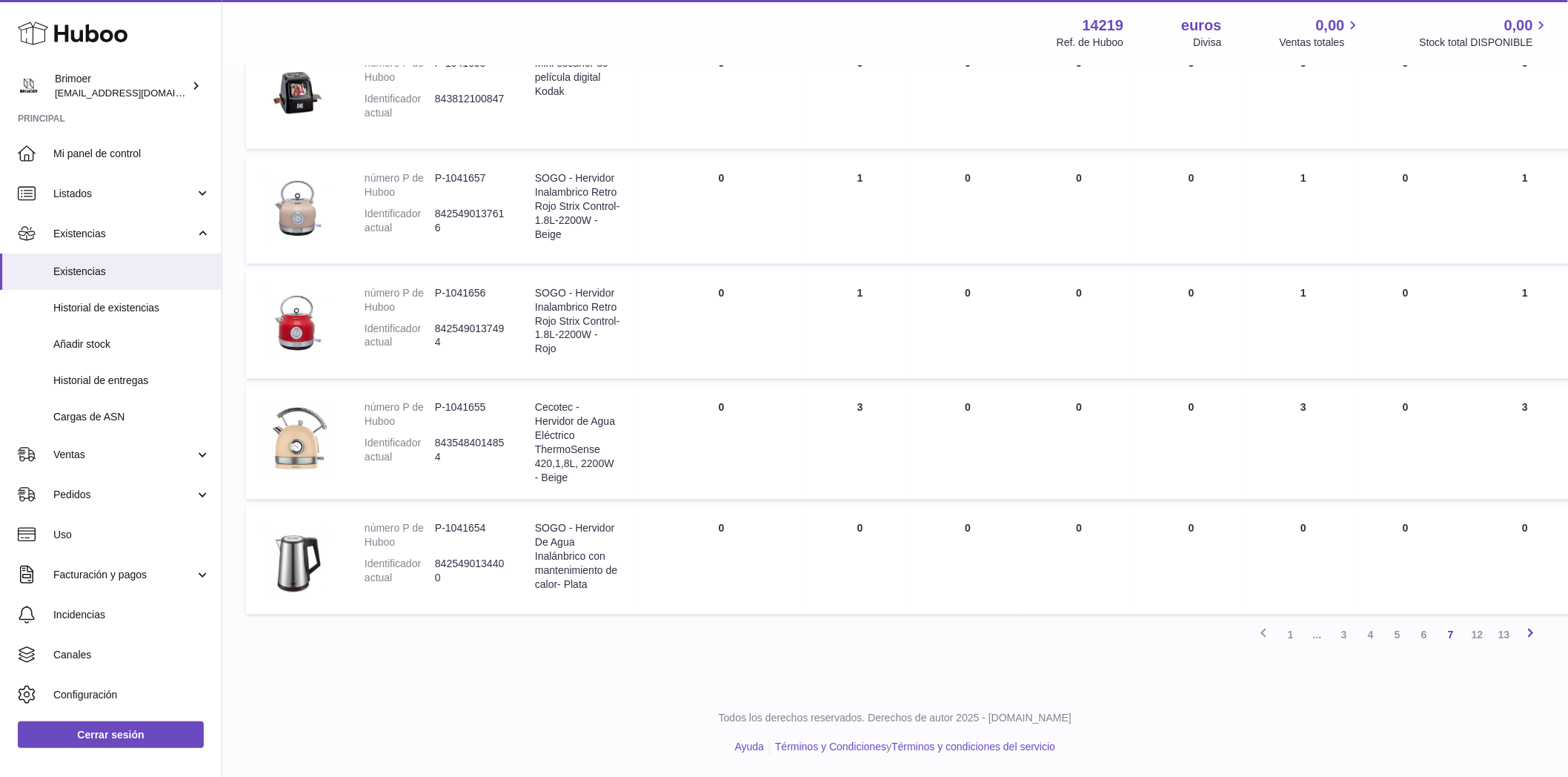
click at [1531, 635] on icon at bounding box center [1531, 633] width 17 height 18
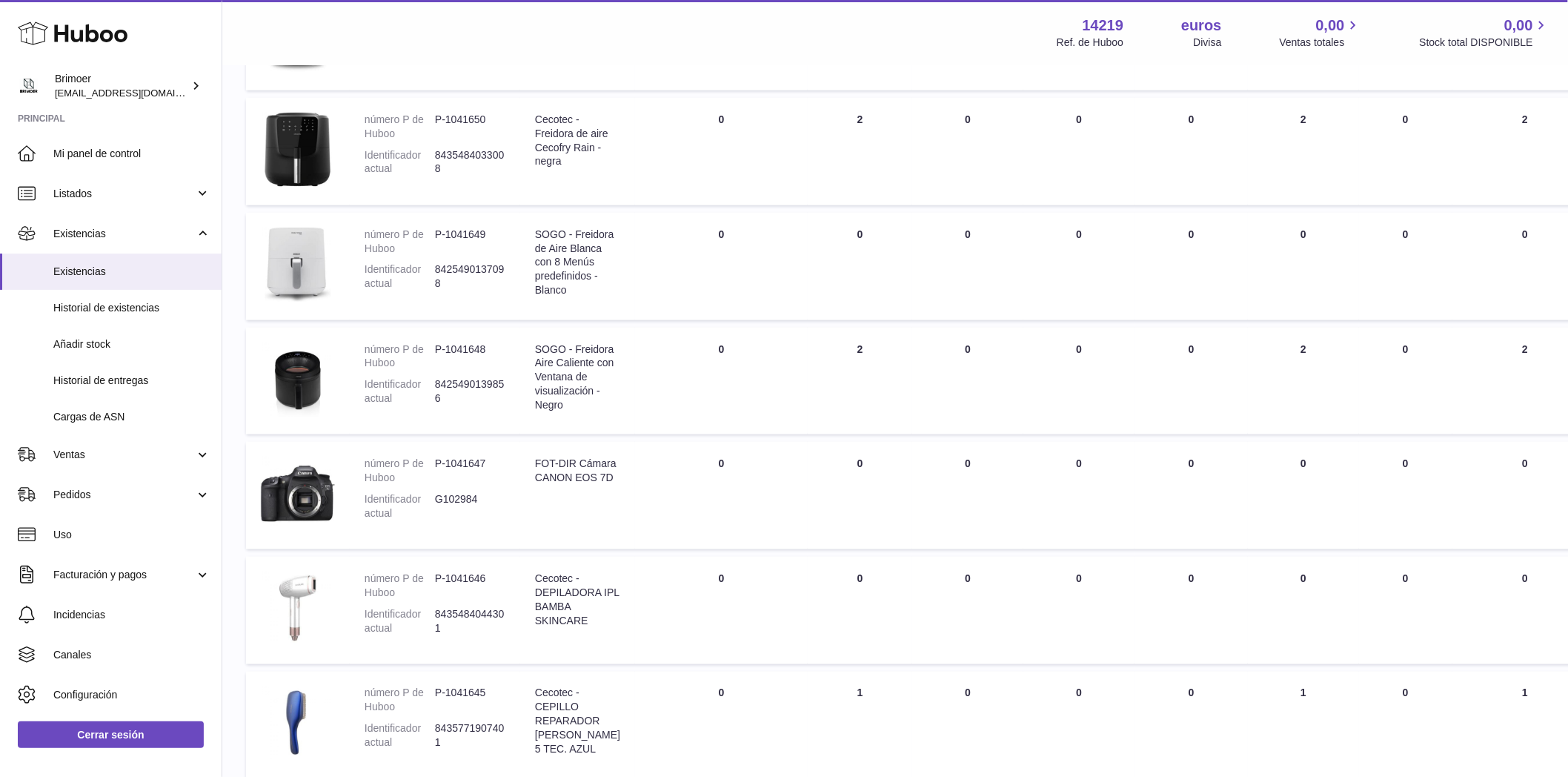
scroll to position [843, 0]
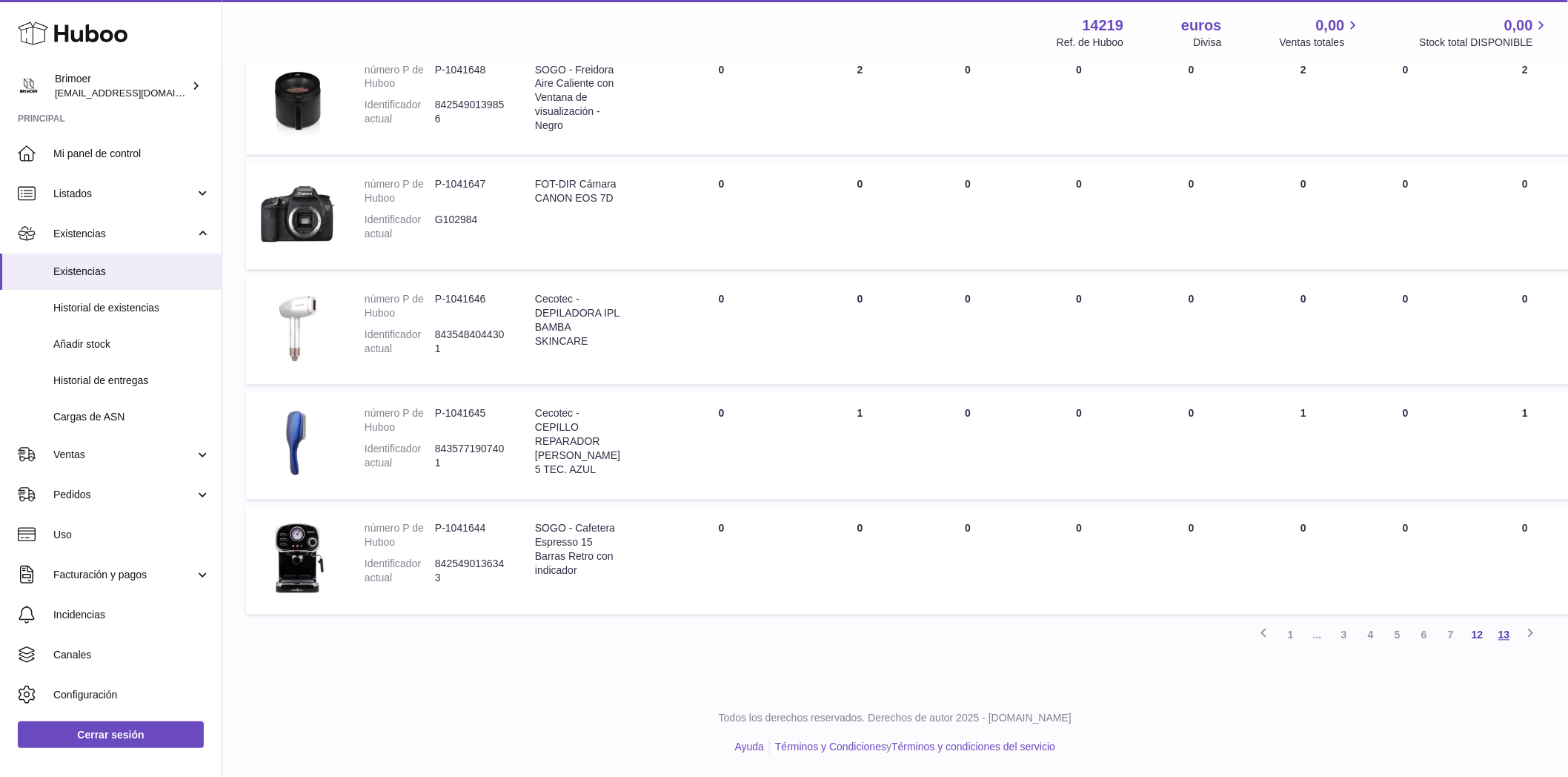
click at [1505, 638] on font "13" at bounding box center [1504, 635] width 12 height 12
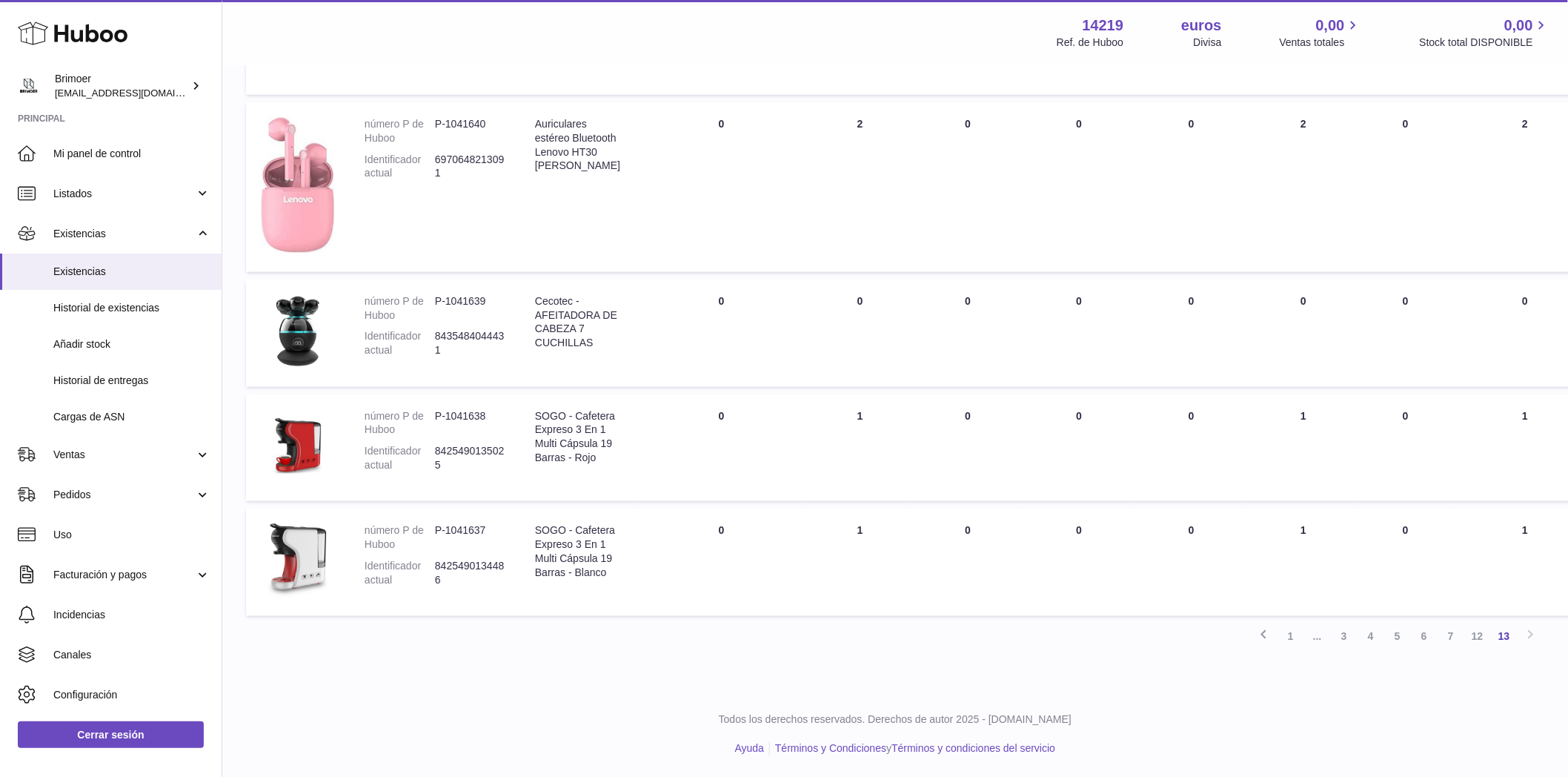
scroll to position [549, 0]
click at [1291, 637] on font "1" at bounding box center [1291, 635] width 6 height 12
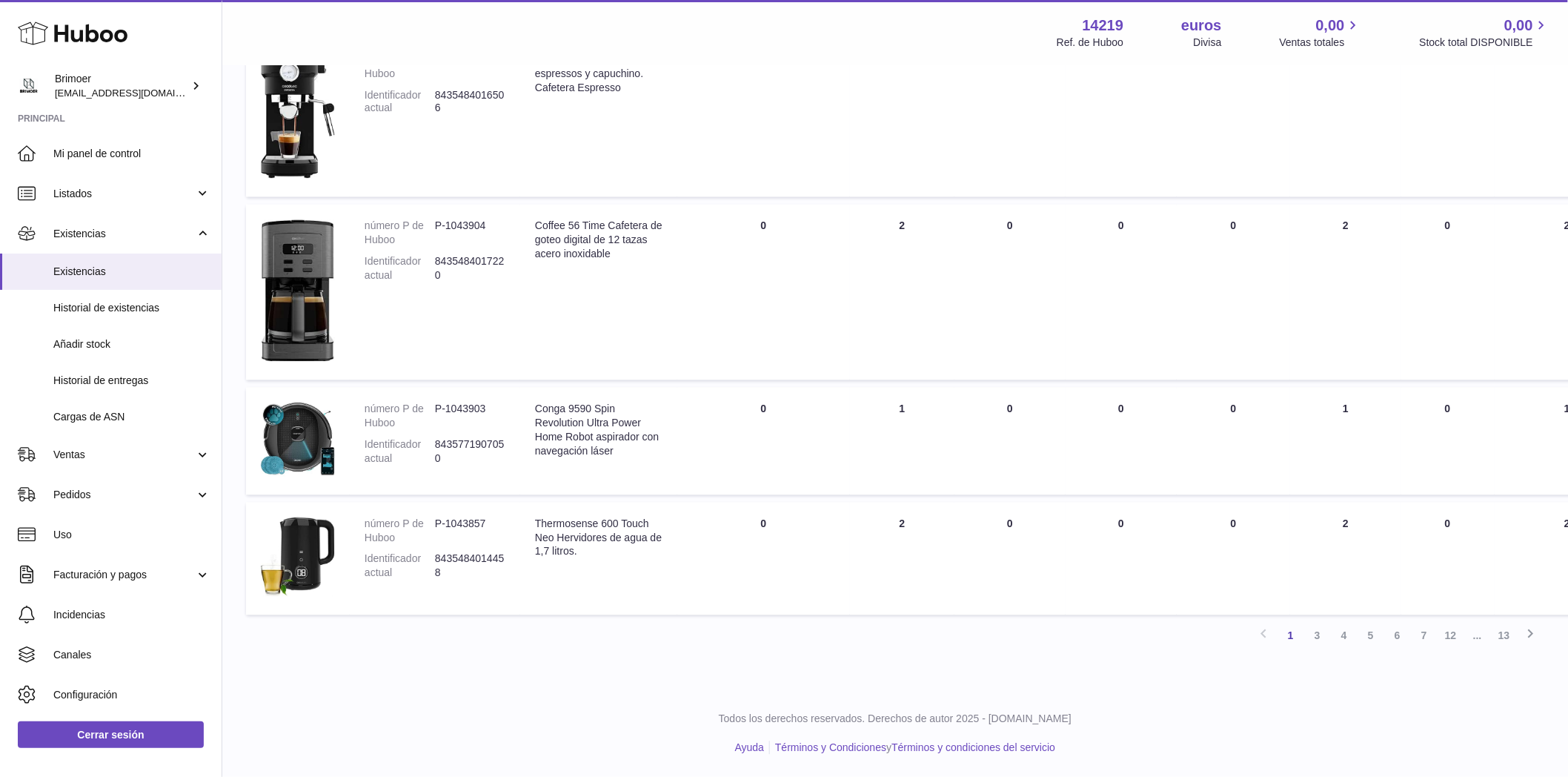
scroll to position [1114, 0]
click at [1318, 636] on font "3" at bounding box center [1317, 635] width 6 height 12
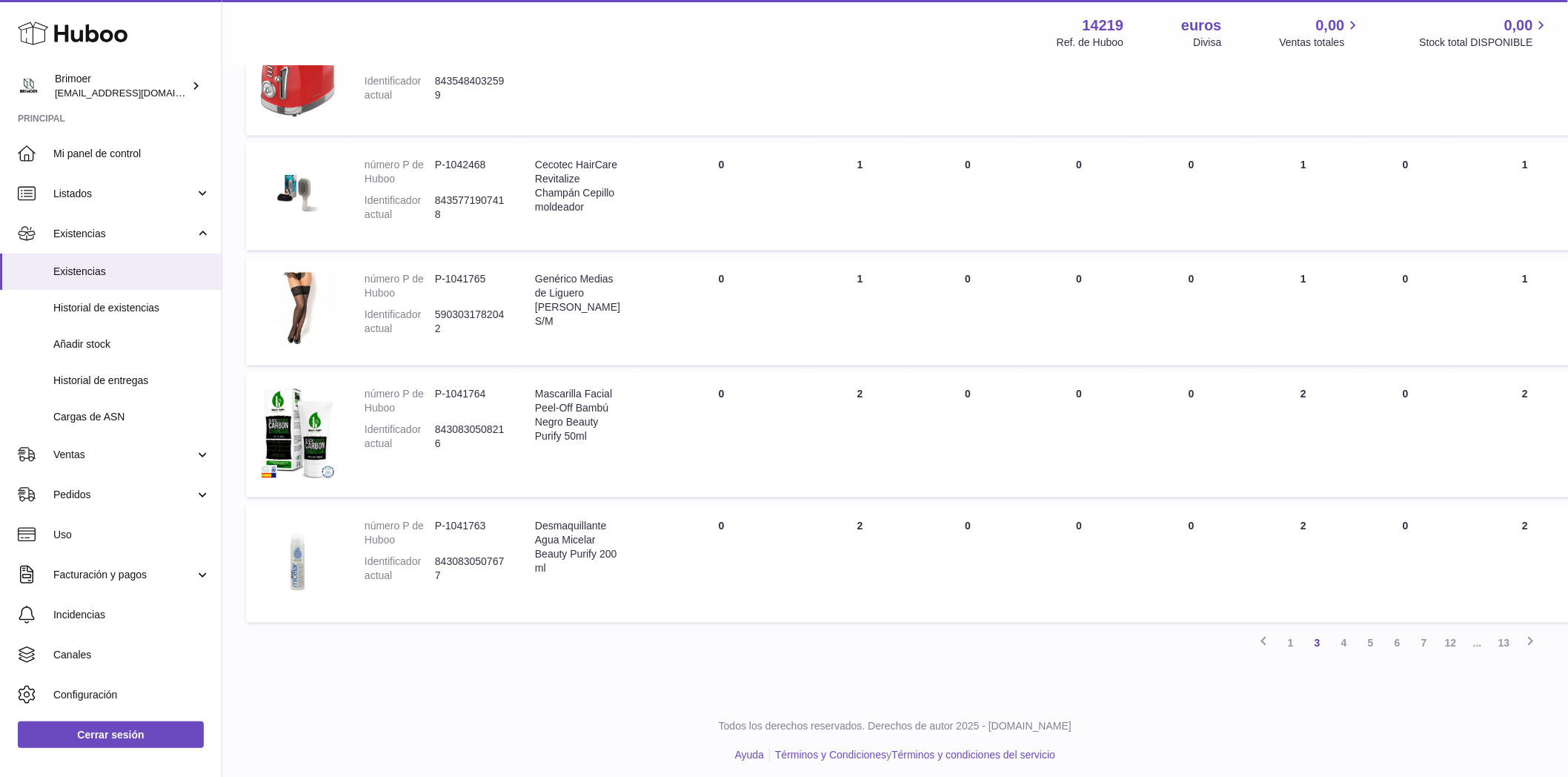
scroll to position [973, 0]
